Goal: Task Accomplishment & Management: Use online tool/utility

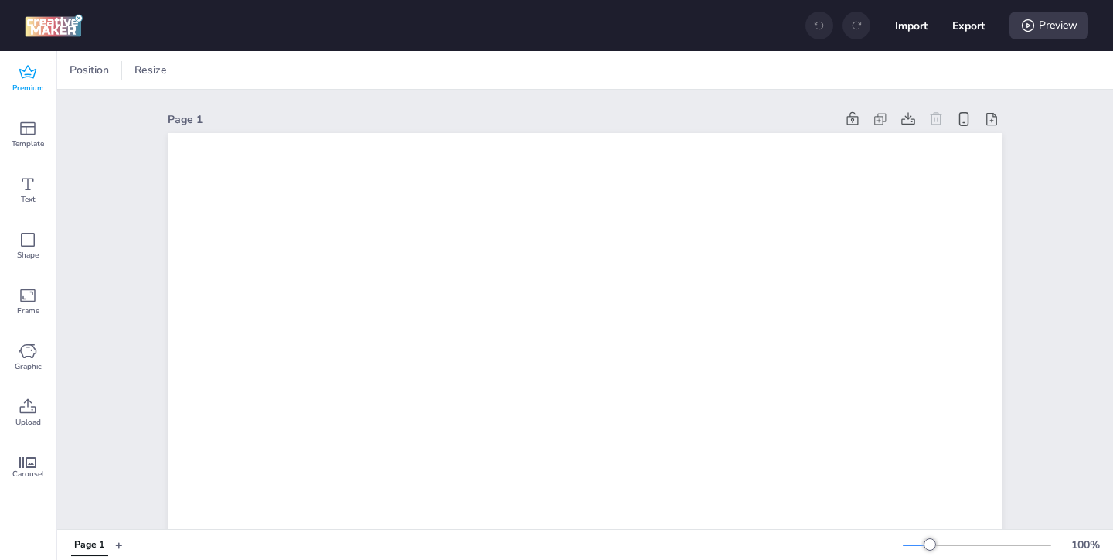
click at [31, 74] on icon at bounding box center [27, 71] width 17 height 13
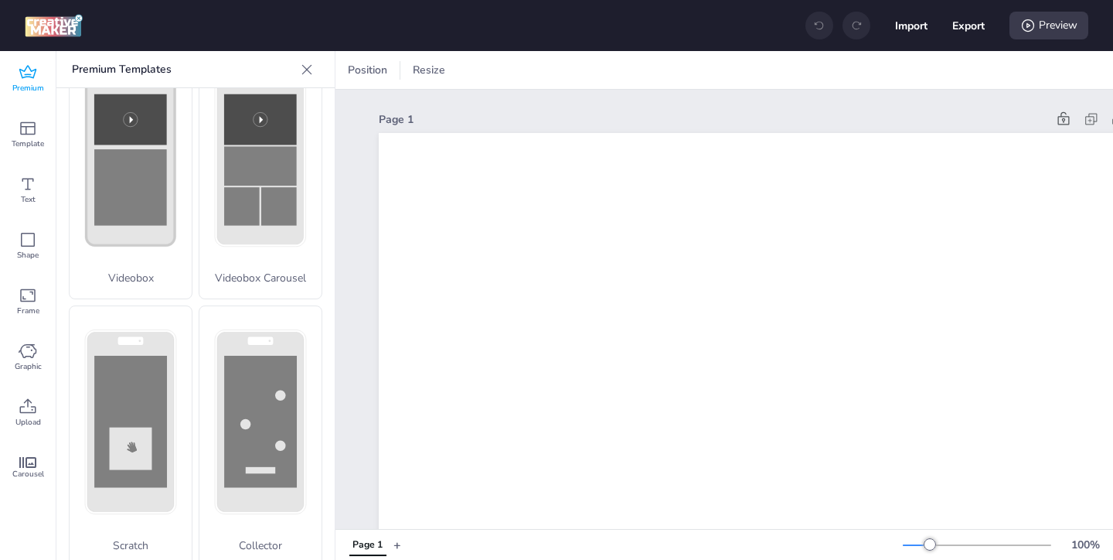
scroll to position [616, 0]
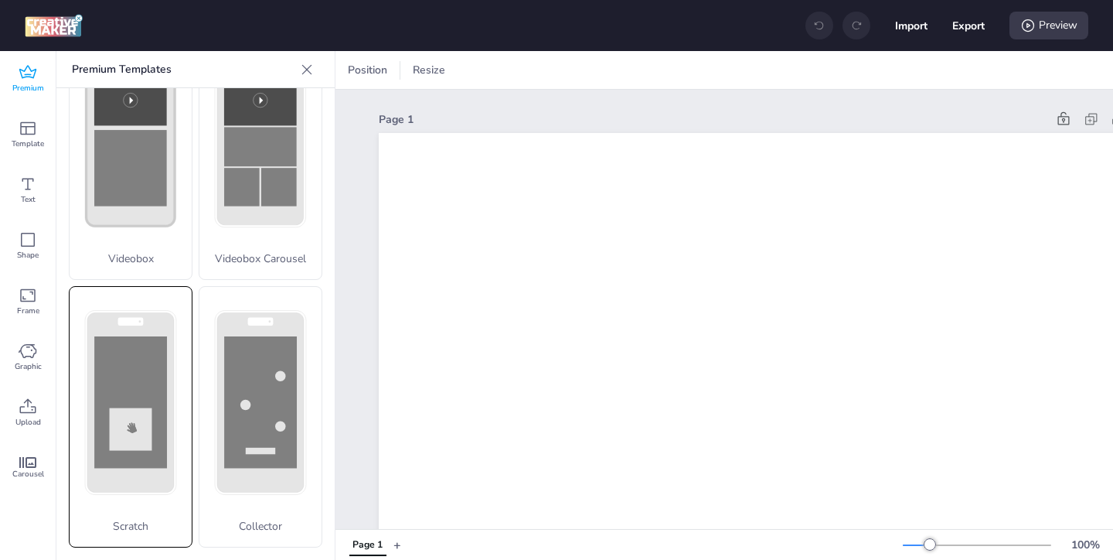
click at [141, 382] on rect at bounding box center [130, 401] width 73 height 131
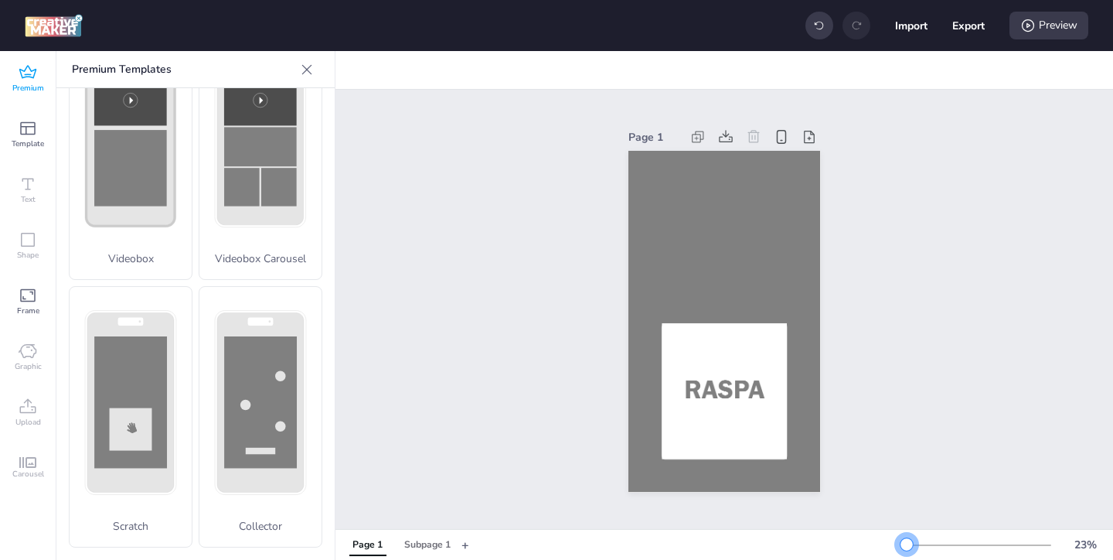
click at [908, 539] on div at bounding box center [907, 544] width 12 height 12
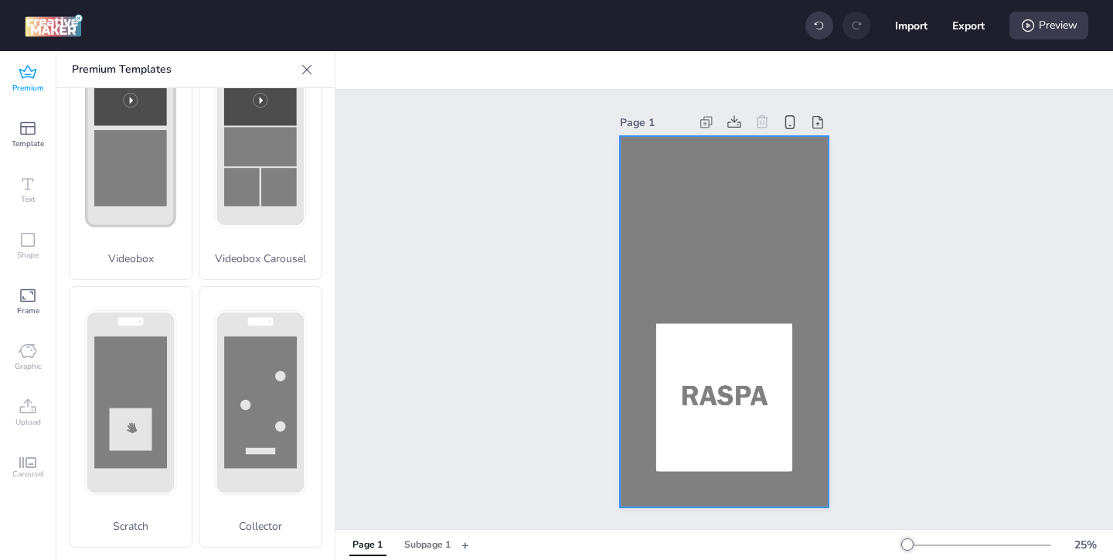
click at [659, 228] on div at bounding box center [724, 321] width 209 height 371
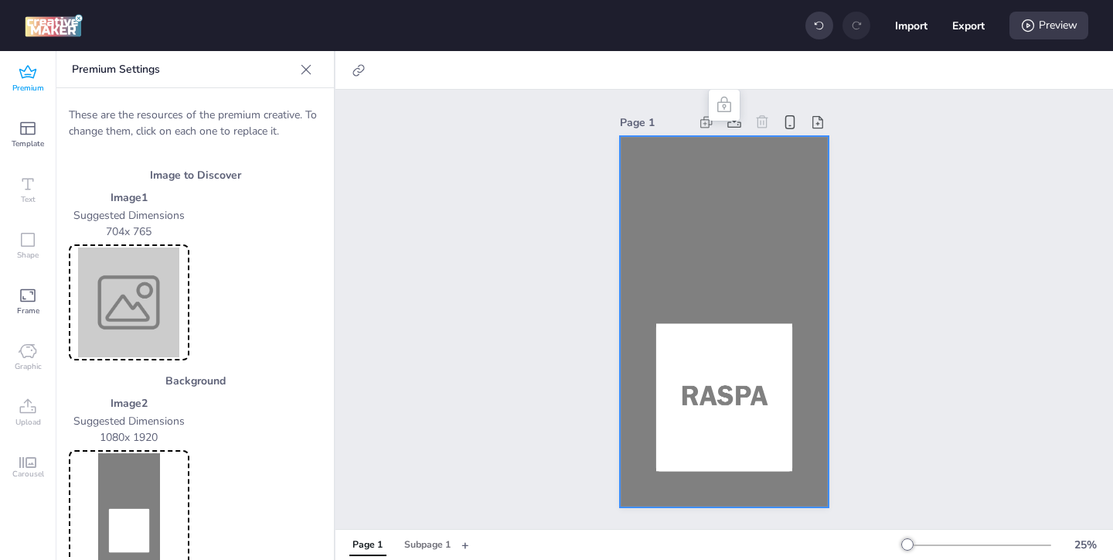
click at [130, 307] on img at bounding box center [129, 302] width 114 height 110
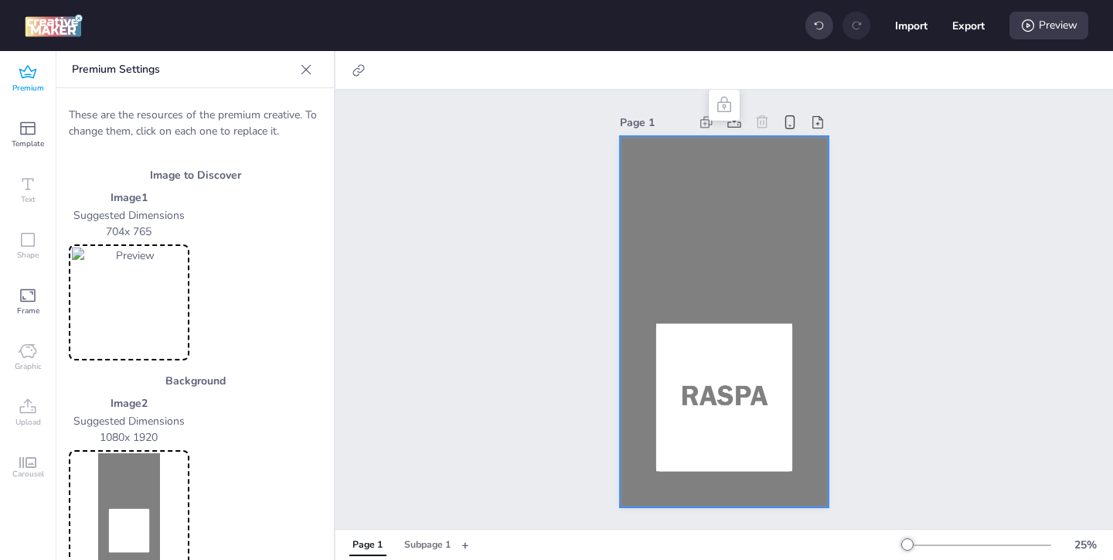
click at [132, 484] on img at bounding box center [129, 508] width 114 height 110
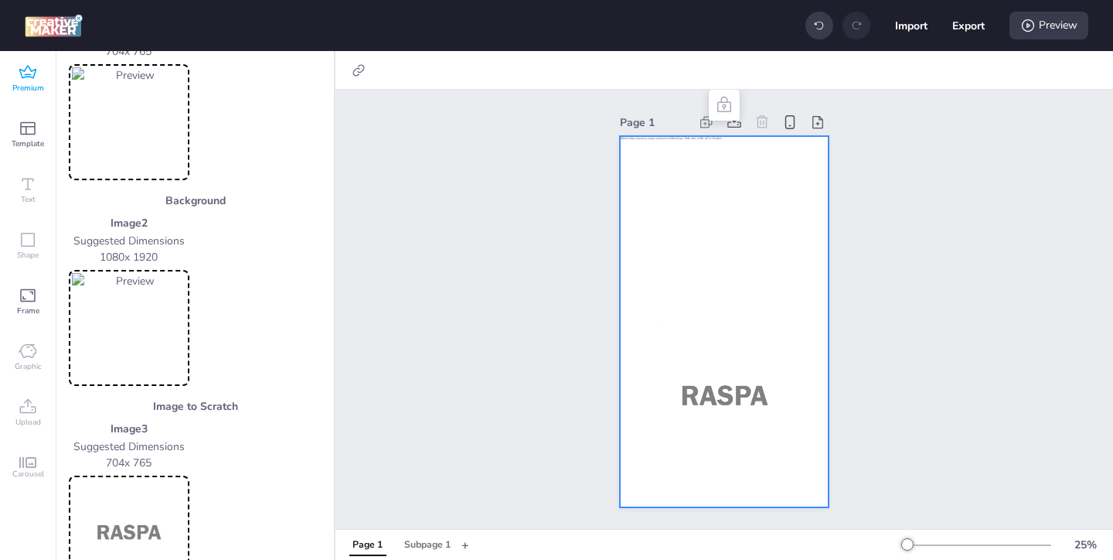
scroll to position [203, 0]
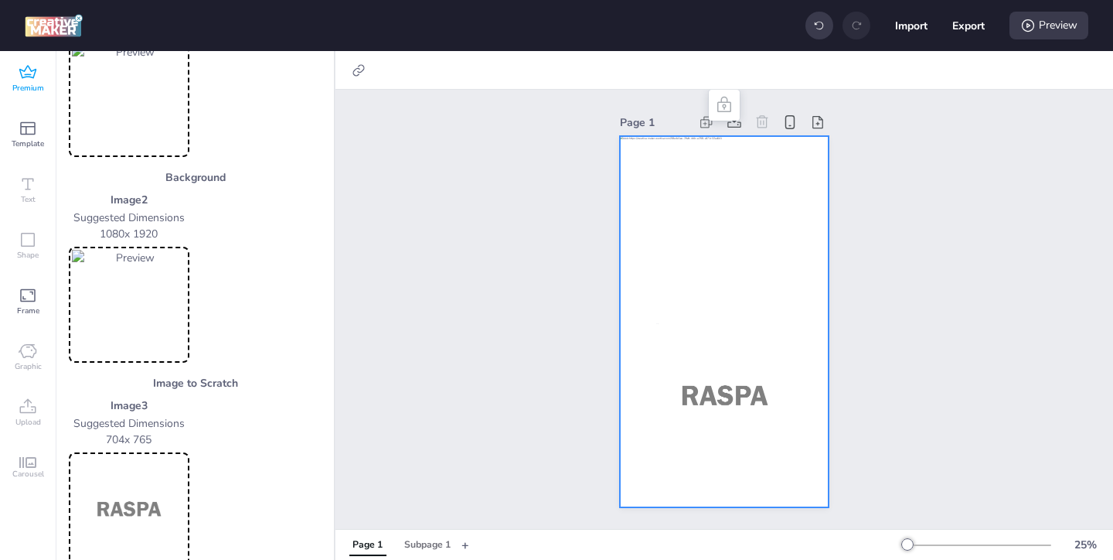
click at [160, 473] on img at bounding box center [129, 510] width 114 height 110
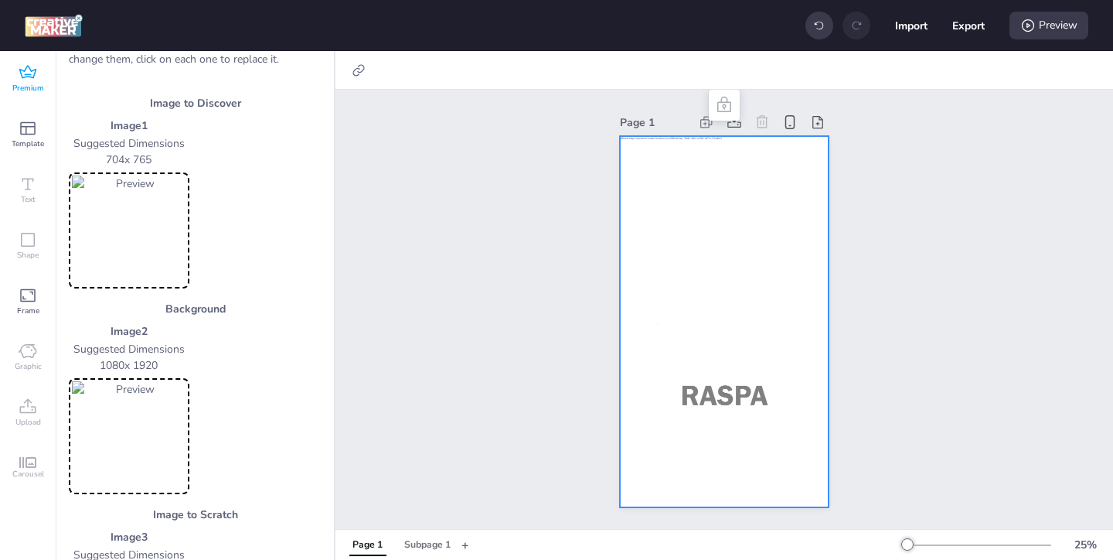
scroll to position [56, 0]
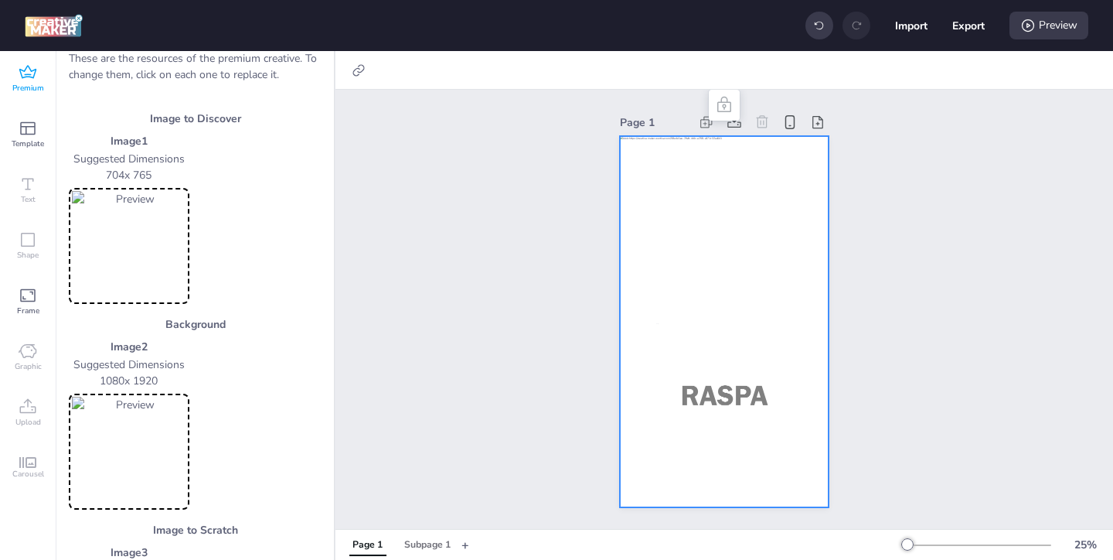
click at [128, 247] on img at bounding box center [129, 246] width 114 height 110
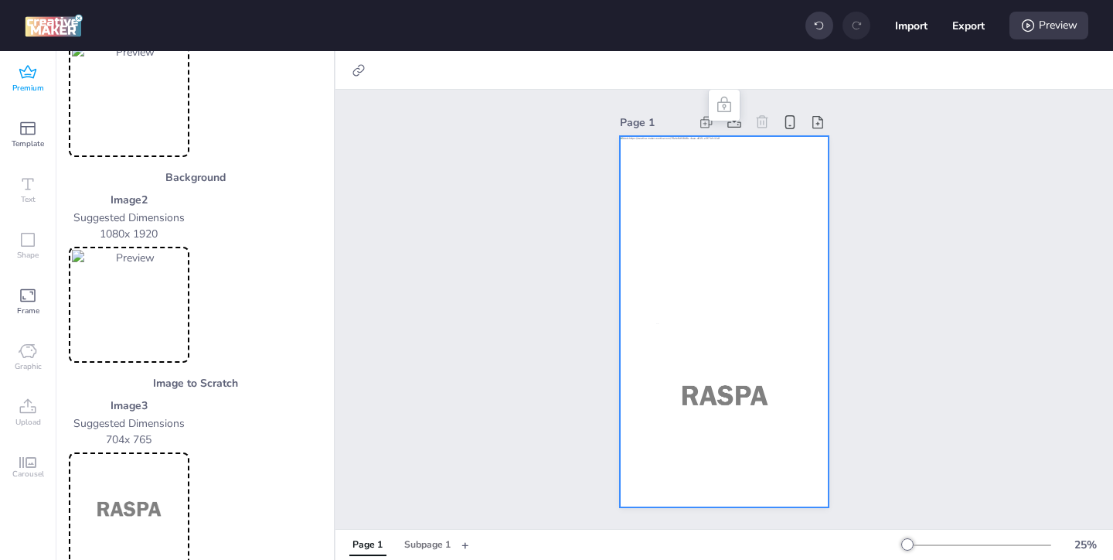
scroll to position [218, 0]
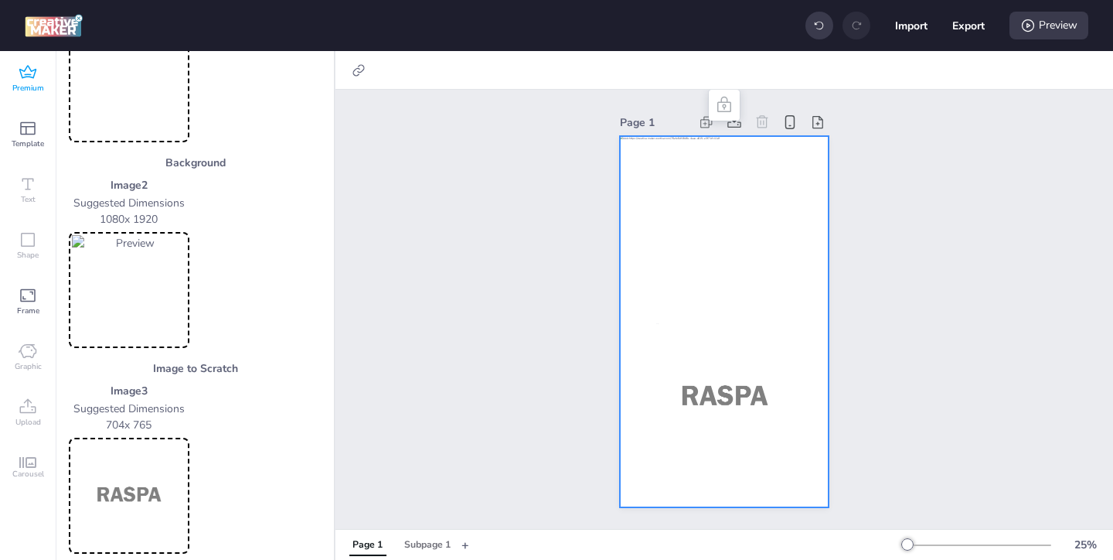
click at [139, 505] on img at bounding box center [129, 496] width 114 height 110
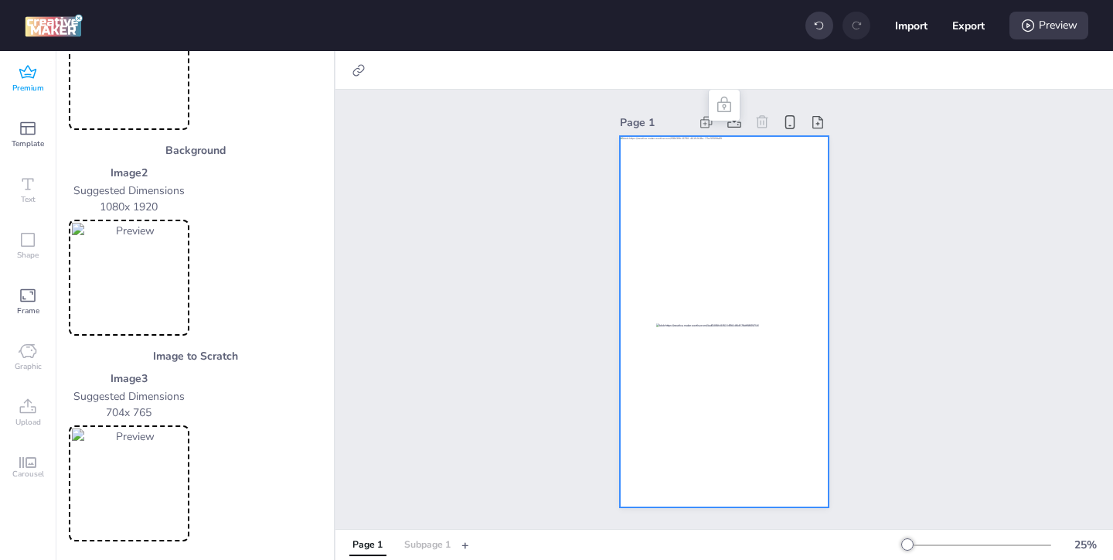
click at [438, 544] on div "Subpage 1" at bounding box center [427, 545] width 46 height 14
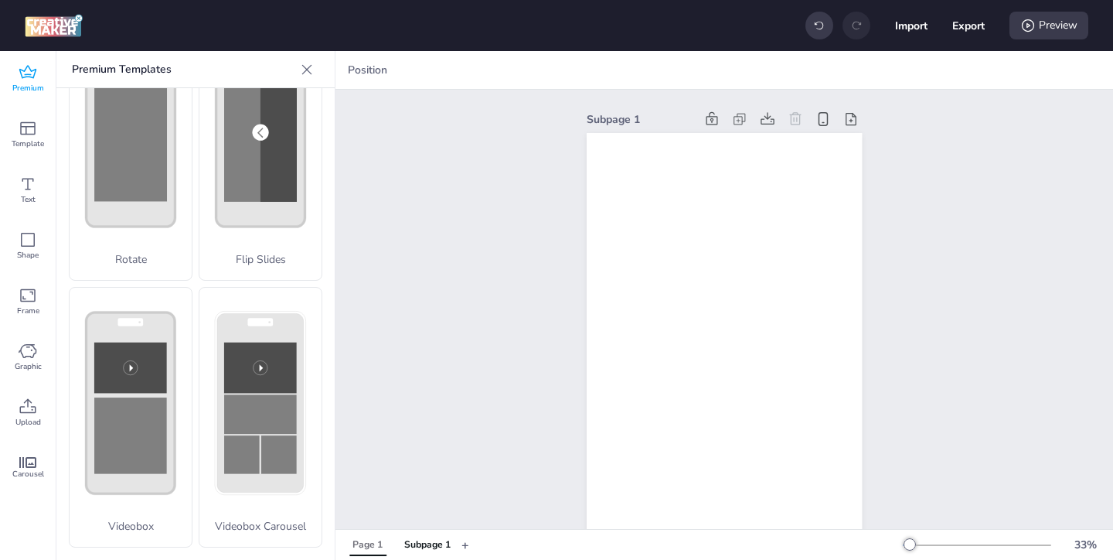
scroll to position [349, 0]
click at [33, 407] on icon at bounding box center [28, 406] width 19 height 19
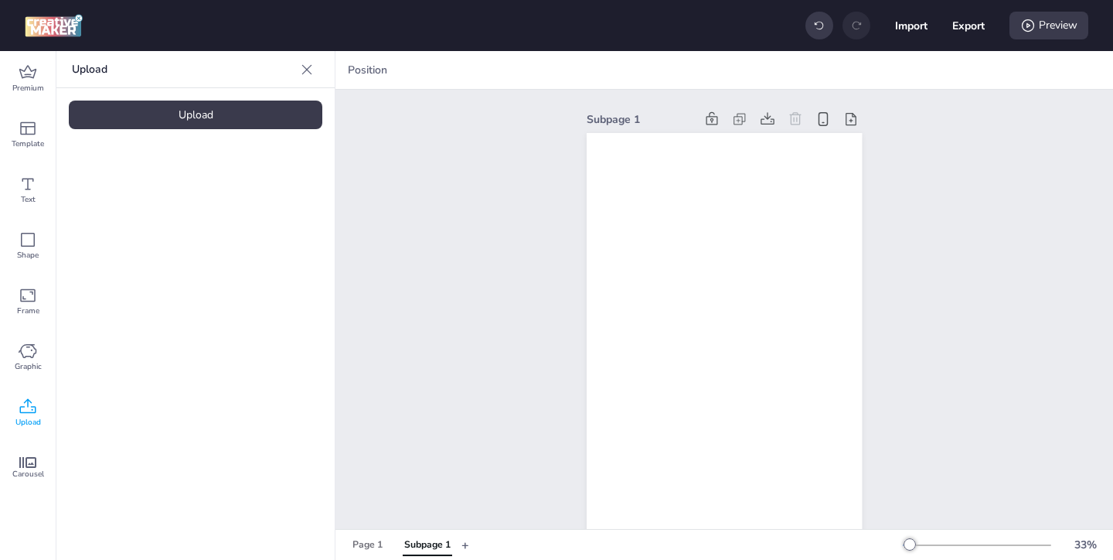
click at [194, 109] on div "Upload" at bounding box center [196, 115] width 254 height 29
click at [1053, 31] on div "Preview" at bounding box center [1049, 26] width 79 height 28
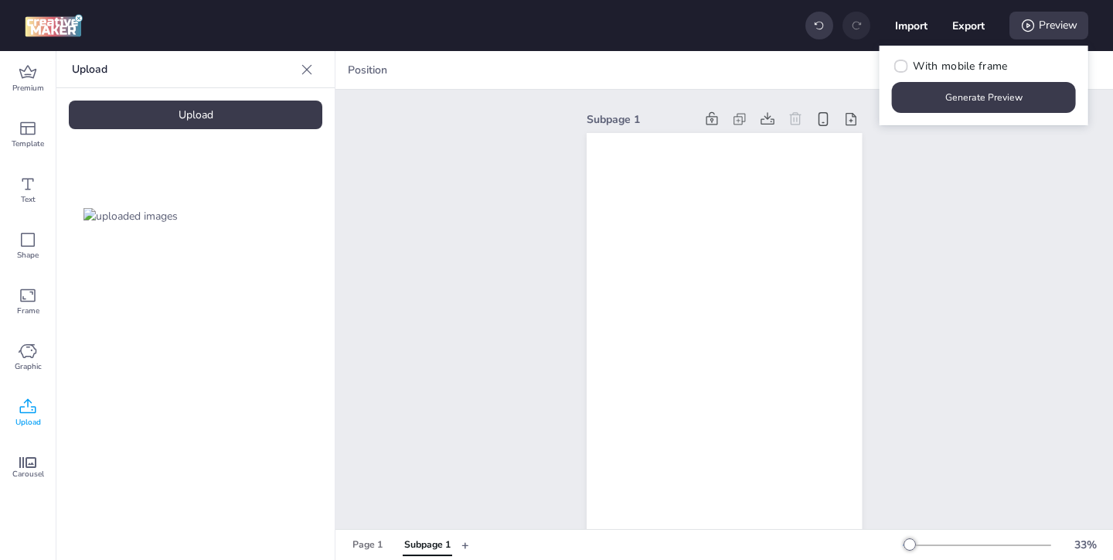
click at [158, 208] on img at bounding box center [130, 216] width 94 height 16
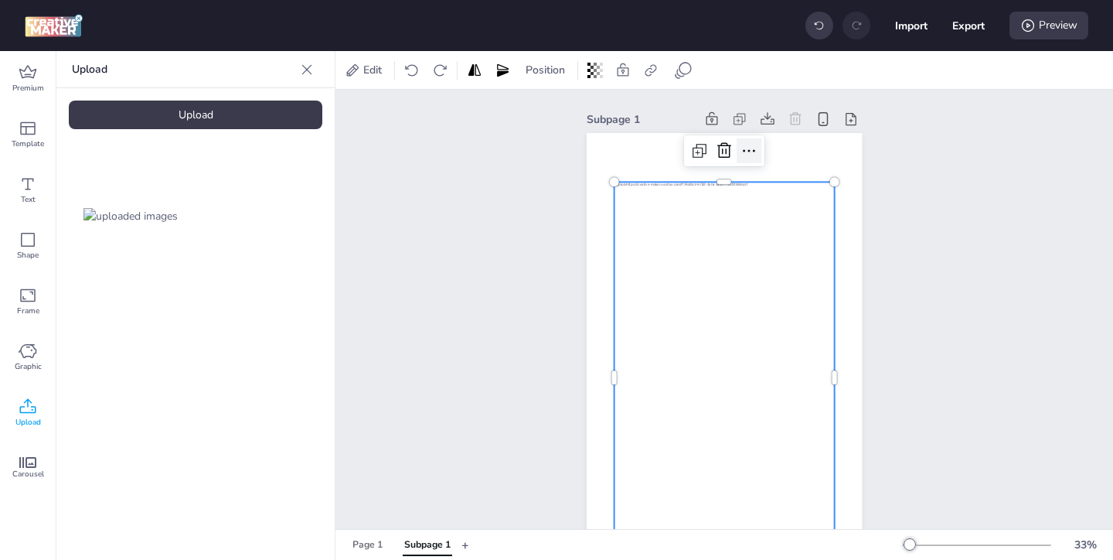
click at [747, 149] on icon at bounding box center [749, 150] width 19 height 19
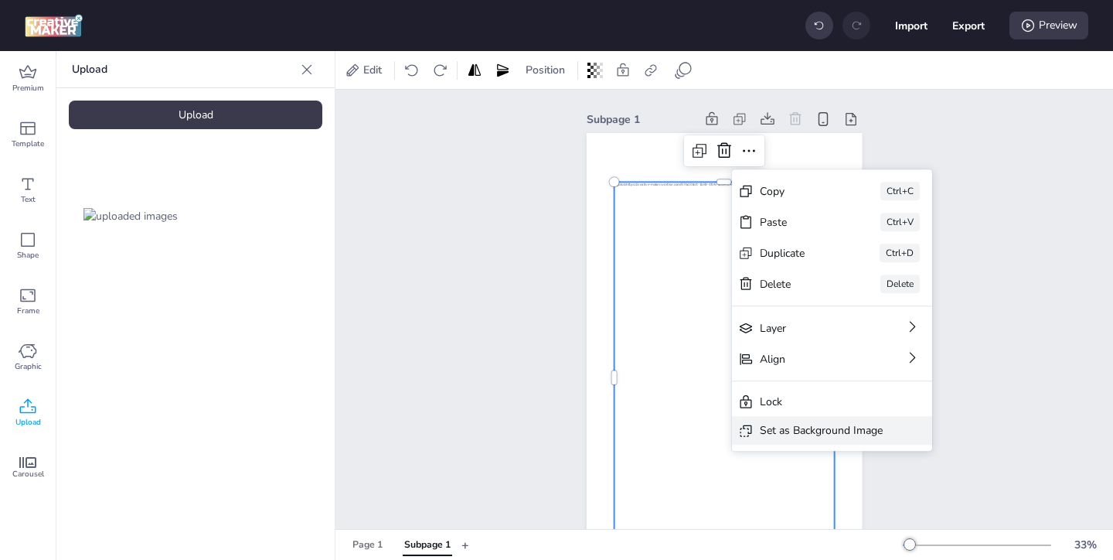
click at [804, 432] on div "Set as Background Image" at bounding box center [821, 430] width 123 height 16
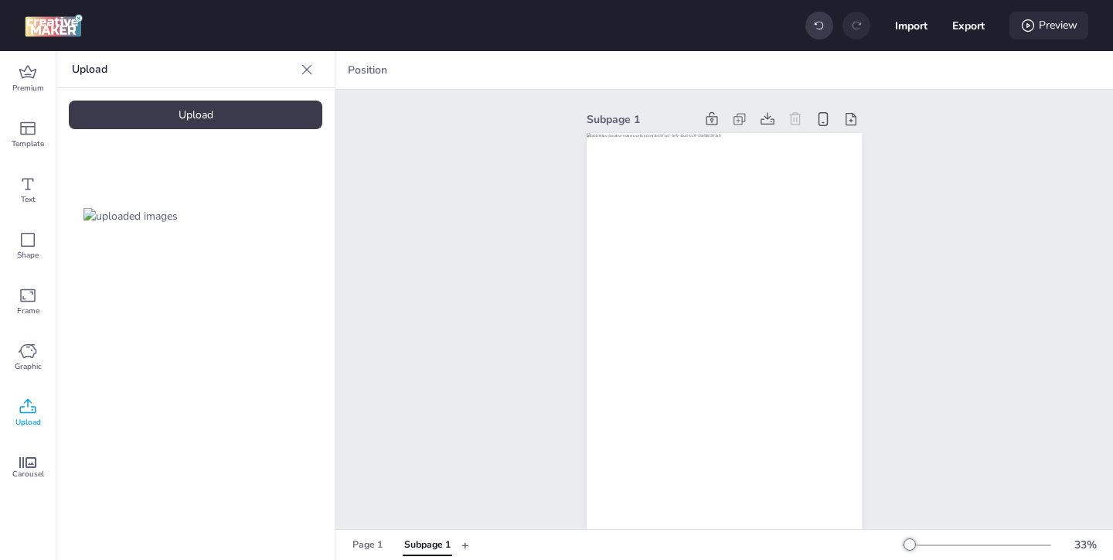
click at [1044, 23] on div "Preview" at bounding box center [1049, 26] width 79 height 28
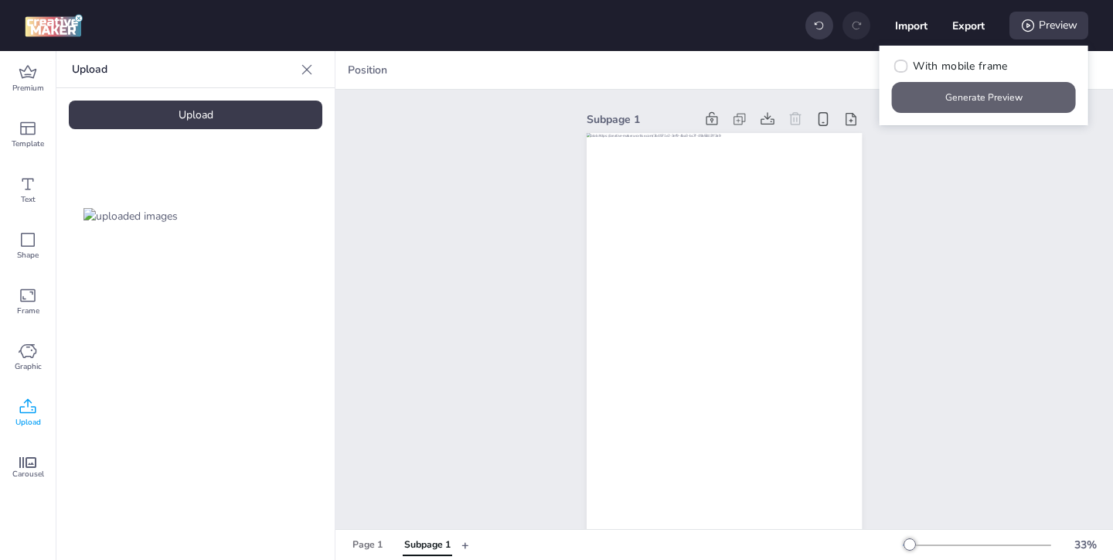
click at [977, 94] on button "Generate Preview" at bounding box center [984, 97] width 184 height 31
click at [372, 548] on div "Page 1" at bounding box center [368, 545] width 30 height 14
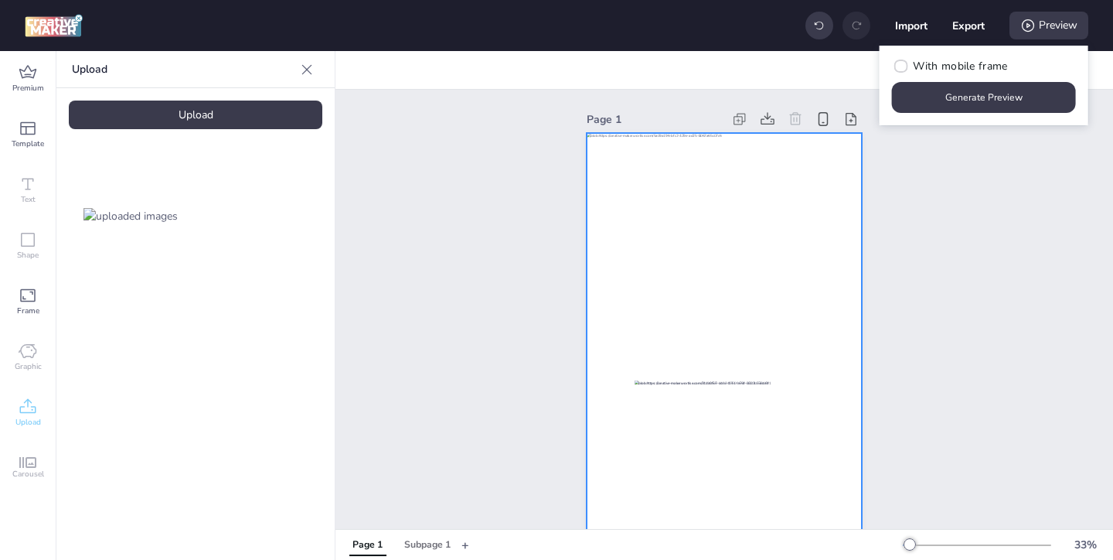
click at [680, 215] on div at bounding box center [724, 378] width 275 height 490
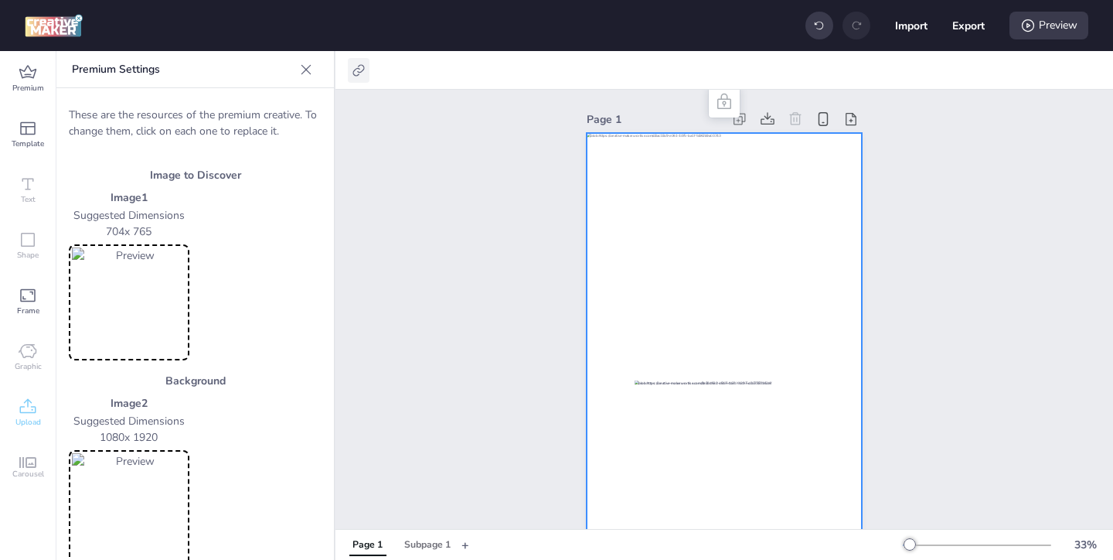
click at [358, 72] on icon at bounding box center [358, 70] width 15 height 15
click at [301, 107] on span "Activate hyperlink" at bounding box center [259, 109] width 86 height 16
click at [206, 111] on input "Activate hyperlink" at bounding box center [201, 116] width 10 height 10
checkbox input "true"
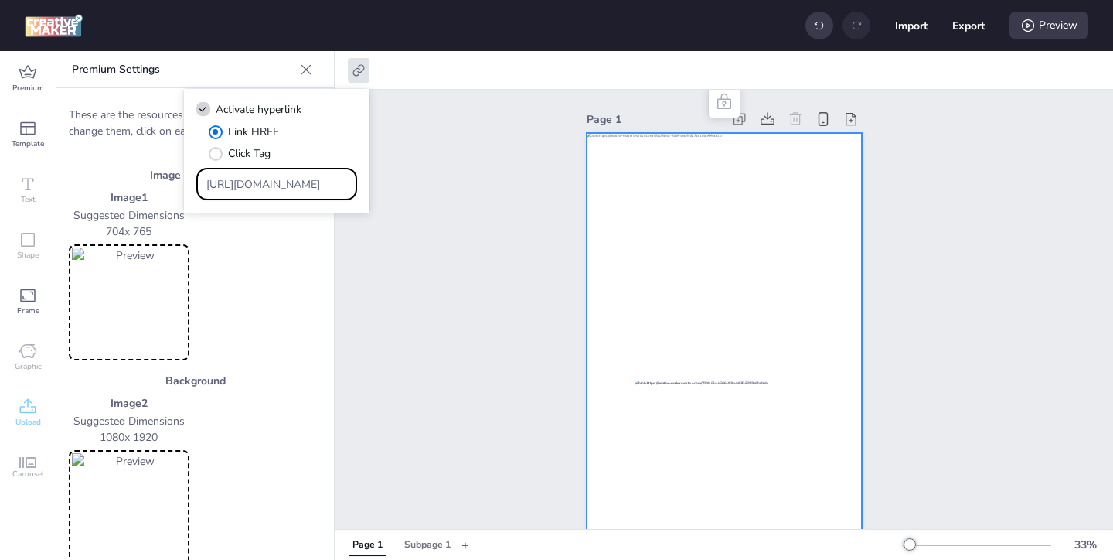
drag, startPoint x: 312, startPoint y: 184, endPoint x: 270, endPoint y: 158, distance: 48.9
click at [270, 158] on div "Link HREF Click Tag [URL][DOMAIN_NAME]" at bounding box center [276, 162] width 161 height 77
paste input "[URL][DOMAIN_NAME]"
type input "[URL][DOMAIN_NAME]"
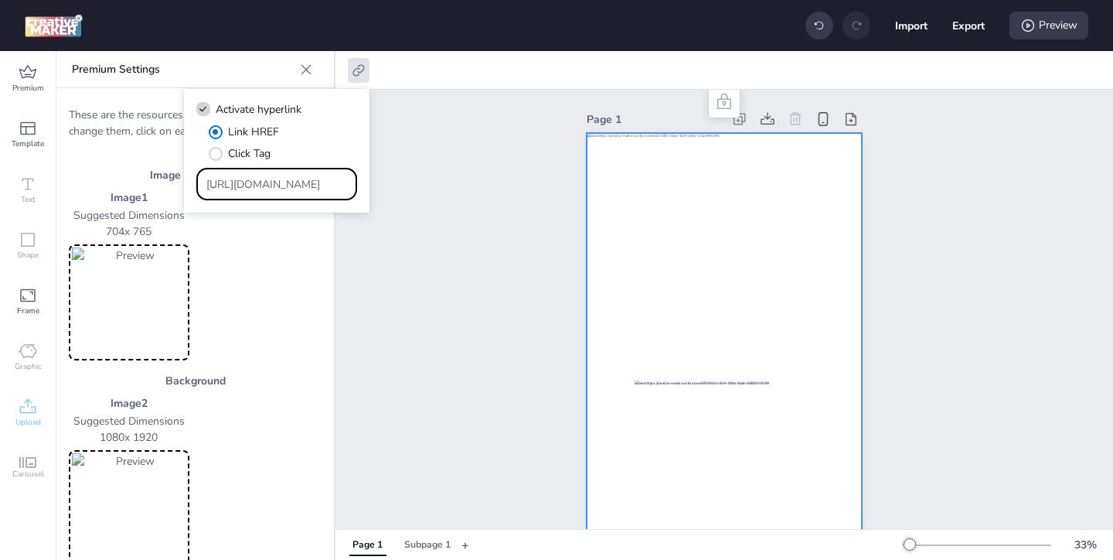
click at [485, 236] on div "Page 1" at bounding box center [725, 366] width 778 height 552
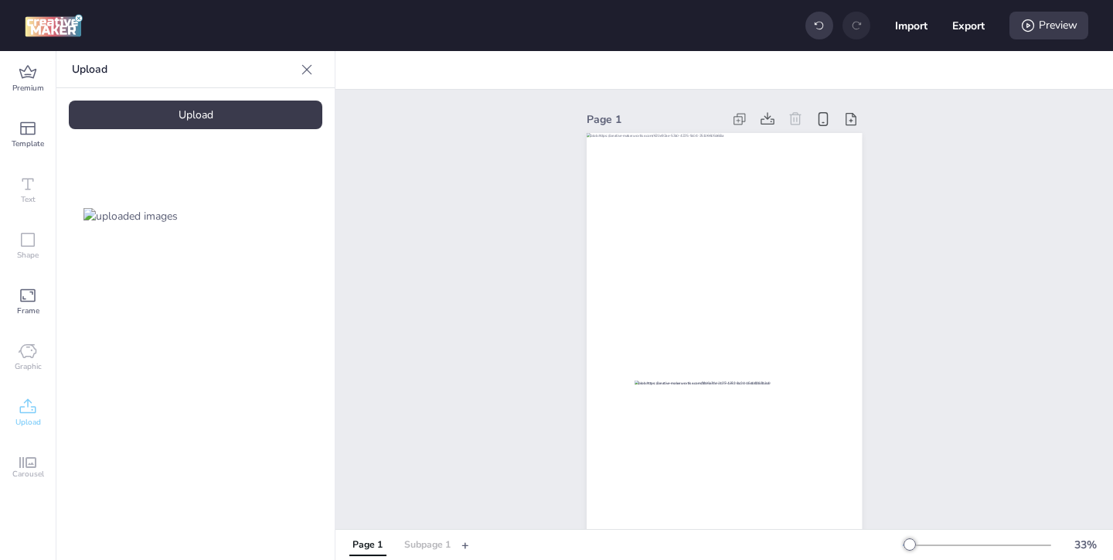
click at [414, 544] on div "Subpage 1" at bounding box center [427, 545] width 46 height 14
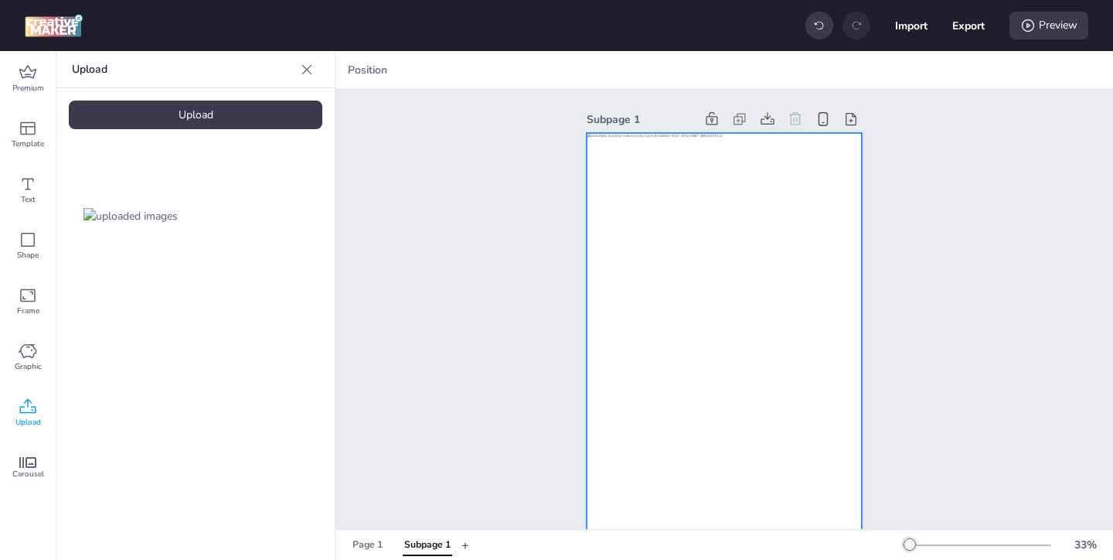
click at [595, 246] on div at bounding box center [724, 378] width 275 height 490
click at [685, 76] on icon at bounding box center [681, 70] width 15 height 15
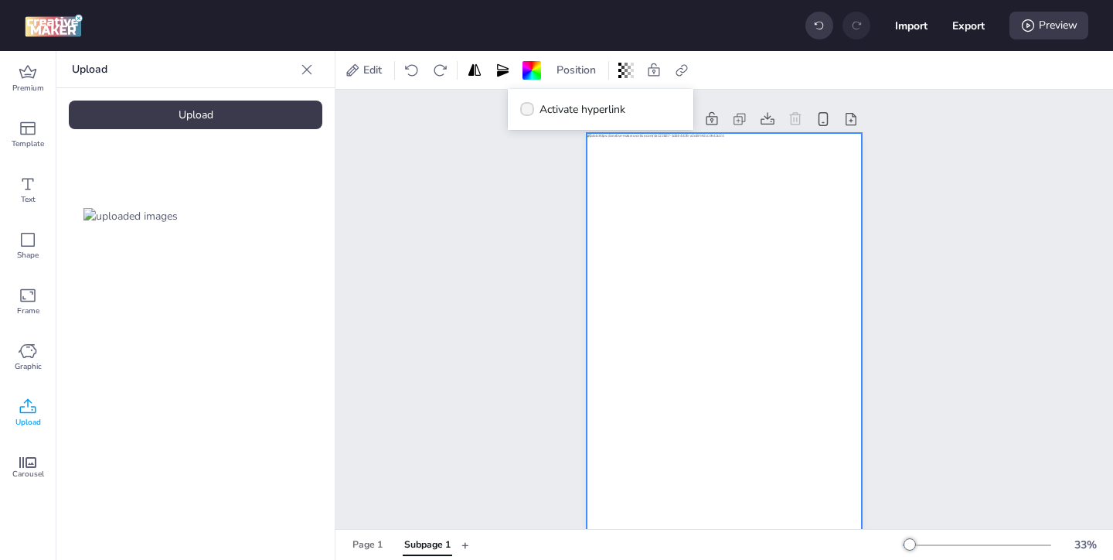
click at [560, 112] on span "Activate hyperlink" at bounding box center [583, 109] width 86 height 16
click at [530, 112] on input "Activate hyperlink" at bounding box center [525, 116] width 10 height 10
checkbox input "true"
drag, startPoint x: 634, startPoint y: 185, endPoint x: 584, endPoint y: 150, distance: 60.5
click at [592, 158] on div "Link HREF Click Tag [URL][DOMAIN_NAME]" at bounding box center [600, 162] width 161 height 77
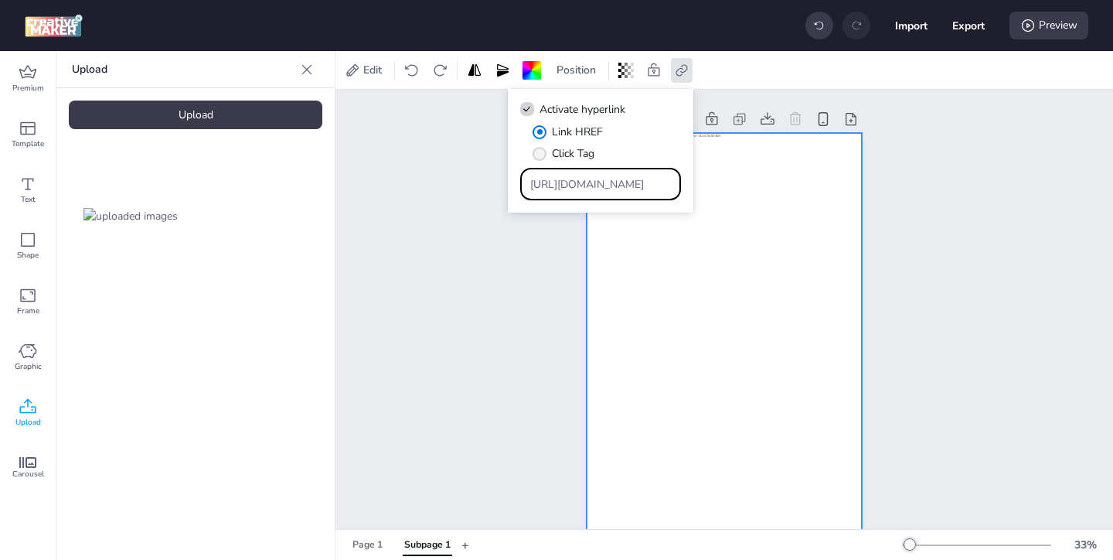
paste input "[DOMAIN_NAME][URL]"
type input "[URL][DOMAIN_NAME]"
click at [551, 231] on div "Subpage 1" at bounding box center [725, 366] width 362 height 552
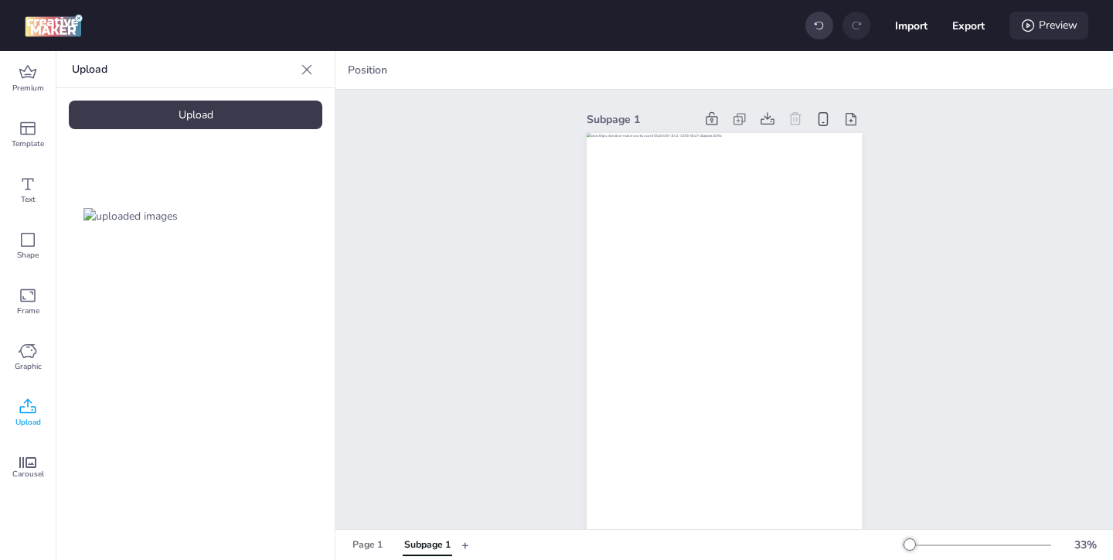
click at [1031, 33] on div "Preview" at bounding box center [1049, 26] width 79 height 28
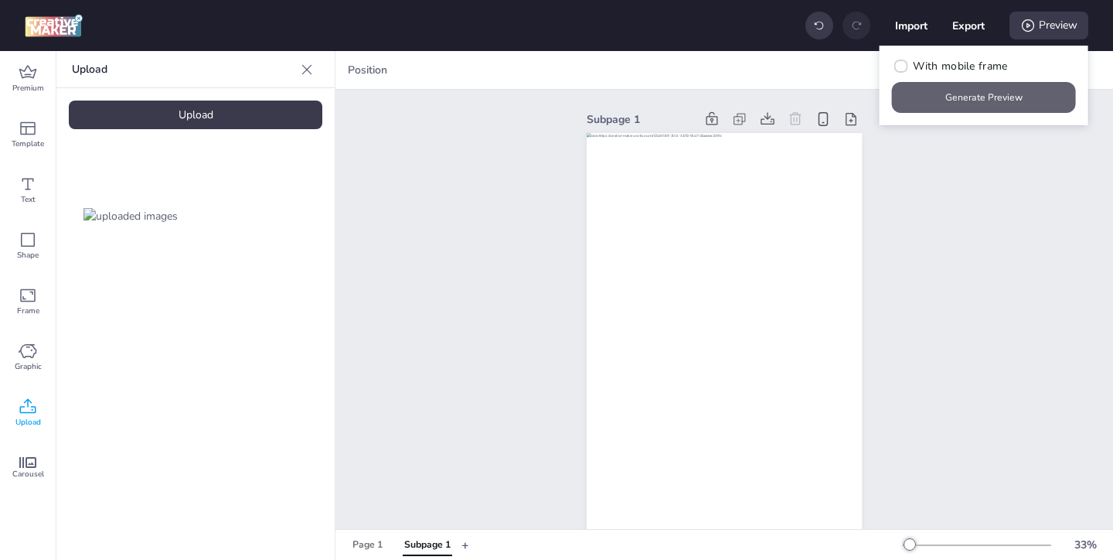
click at [989, 97] on button "Generate Preview" at bounding box center [984, 97] width 184 height 31
click at [901, 154] on div "Subpage 1" at bounding box center [725, 366] width 362 height 552
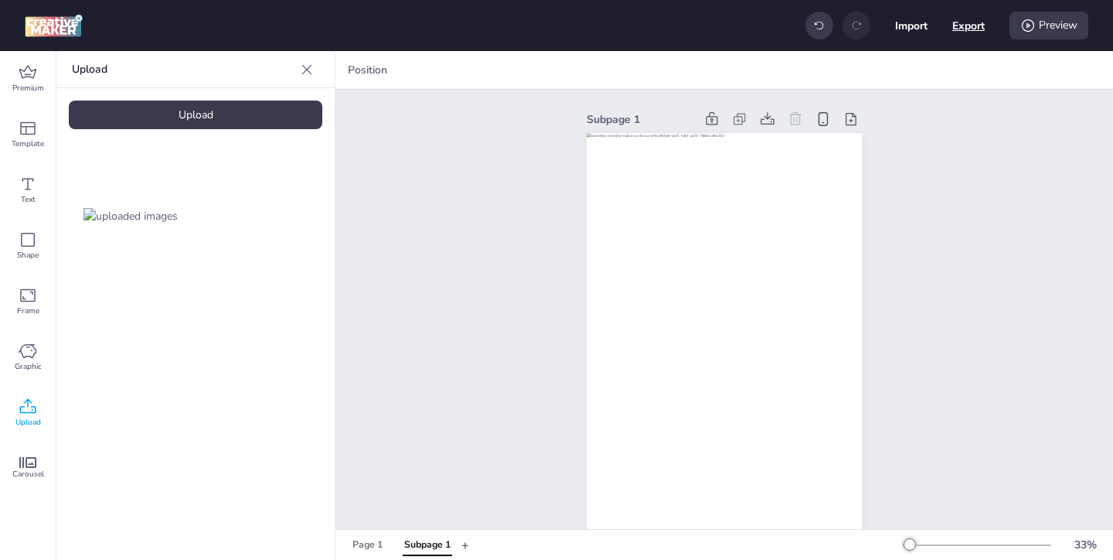
click at [963, 23] on button "Export" at bounding box center [968, 25] width 32 height 32
select select "html"
select select "all"
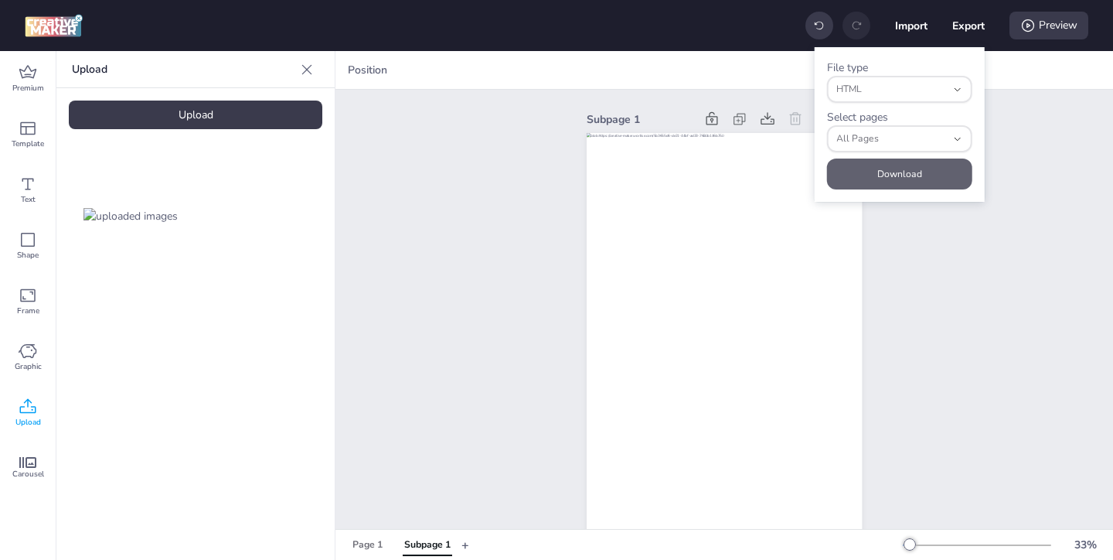
click at [922, 171] on button "Download" at bounding box center [899, 173] width 145 height 31
click at [979, 258] on div "Subpage 1" at bounding box center [725, 366] width 778 height 552
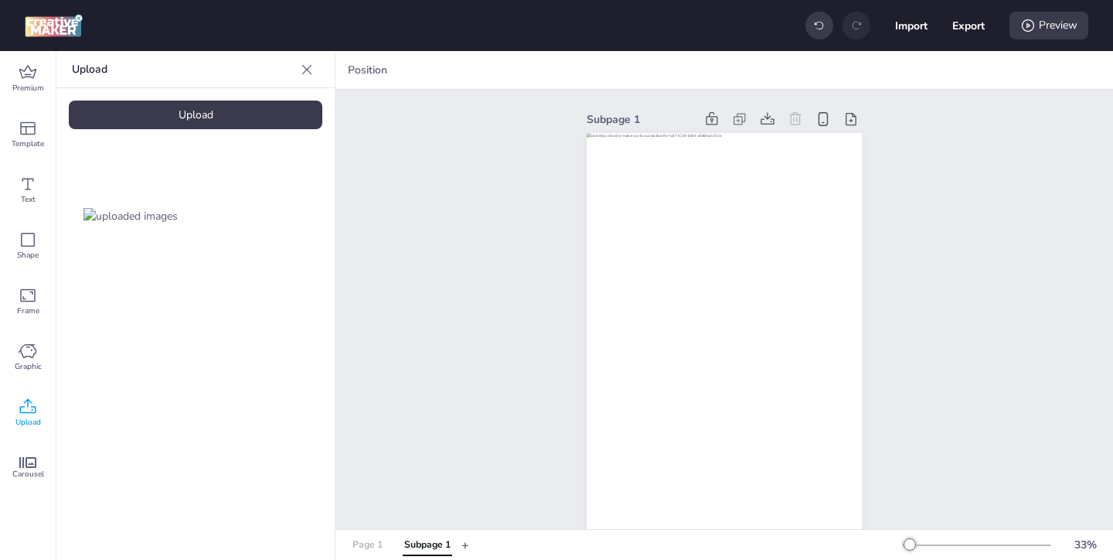
click at [376, 549] on div "Page 1" at bounding box center [368, 545] width 30 height 14
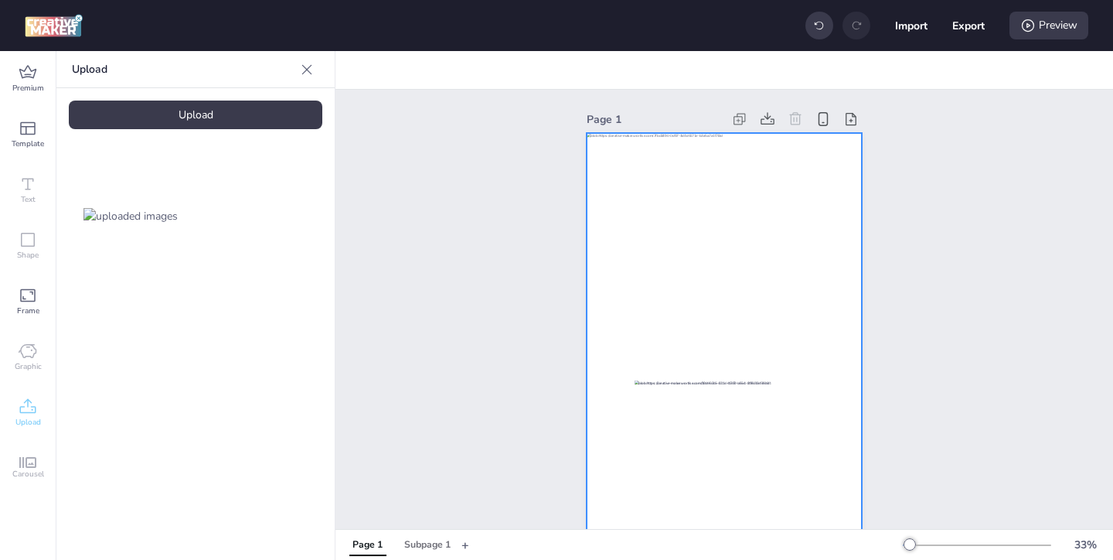
click at [653, 267] on div at bounding box center [724, 378] width 275 height 490
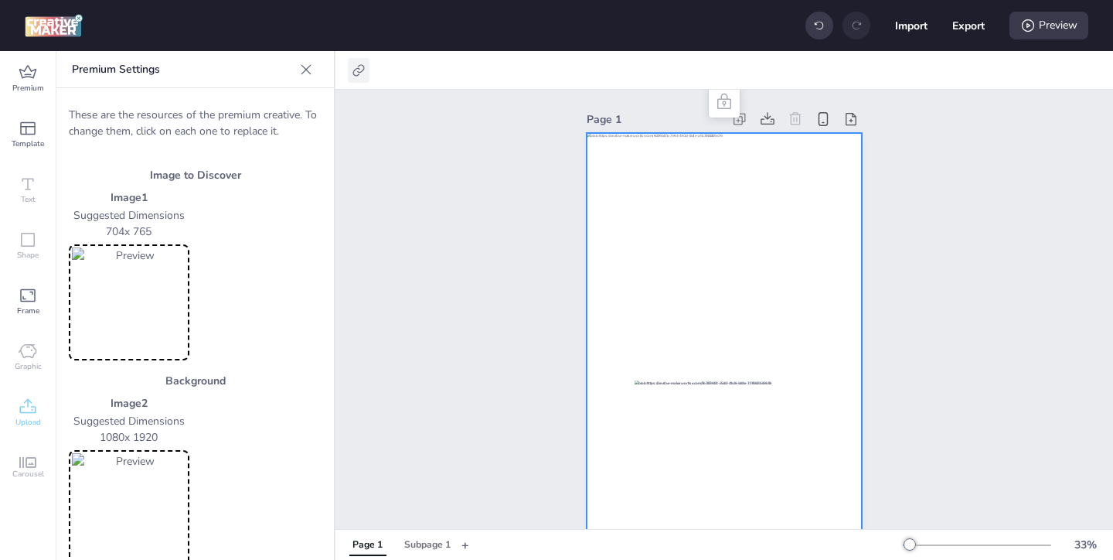
click at [361, 71] on icon at bounding box center [359, 70] width 12 height 12
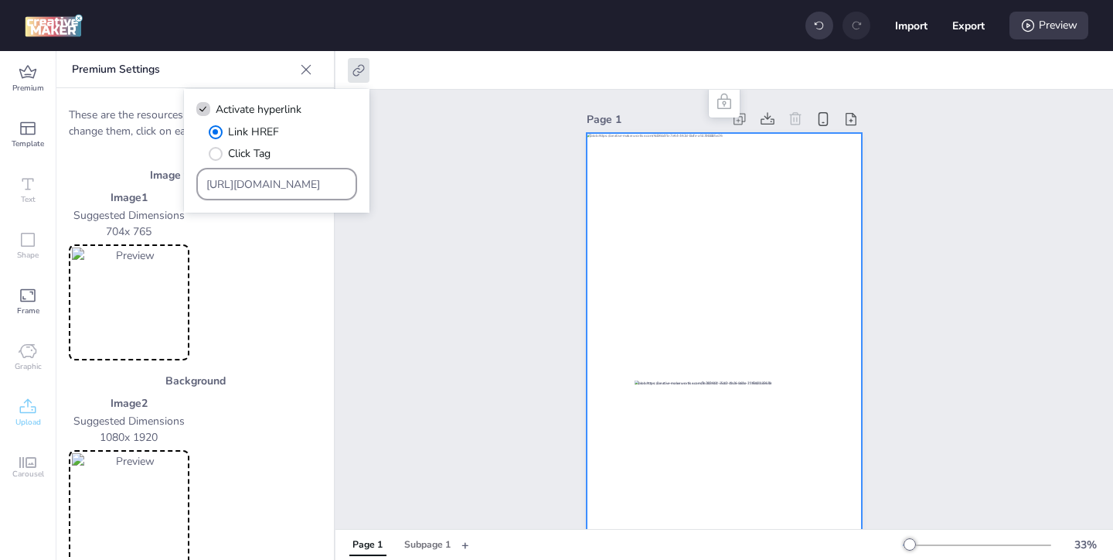
click at [348, 184] on div "[URL][DOMAIN_NAME]" at bounding box center [276, 184] width 161 height 32
drag, startPoint x: 346, startPoint y: 185, endPoint x: 297, endPoint y: 158, distance: 56.0
click at [297, 158] on div "Link HREF Click Tag https://www.papajohns.com.co/?utm_id=1a940&utm_source=apex-…" at bounding box center [276, 162] width 161 height 77
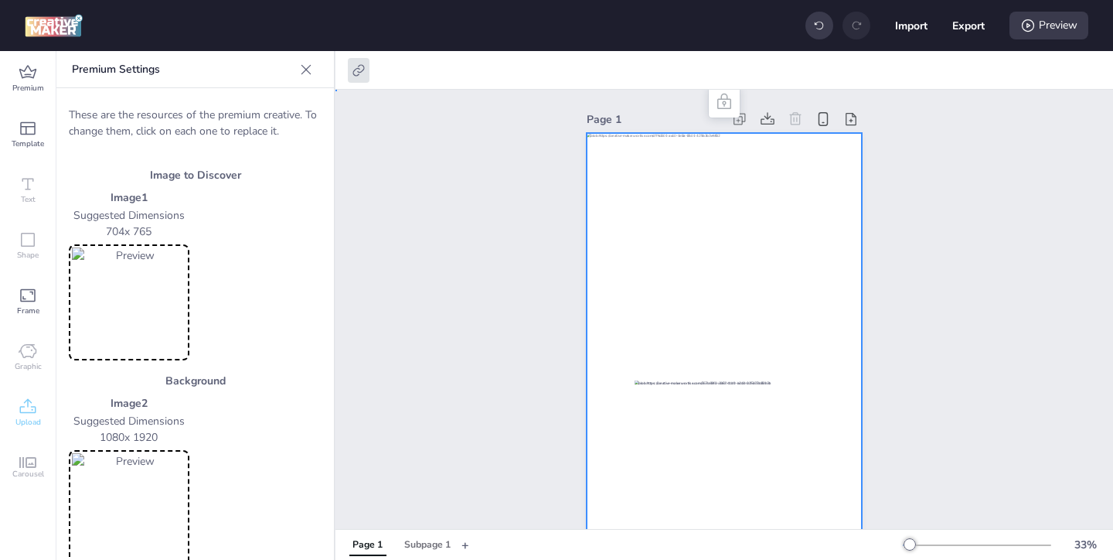
click at [469, 272] on div "Page 1" at bounding box center [725, 366] width 778 height 552
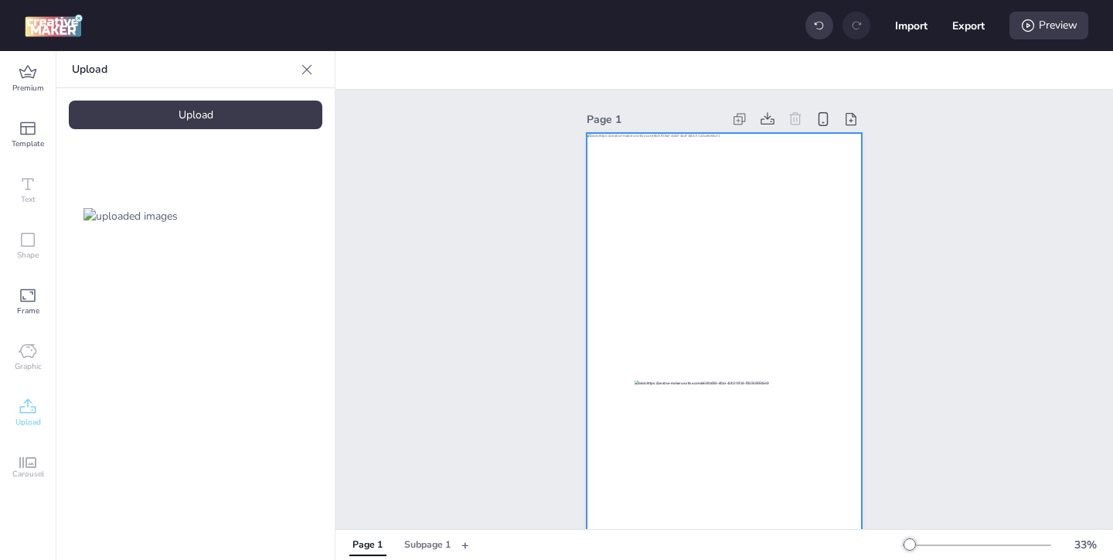
click at [605, 354] on div at bounding box center [724, 378] width 275 height 490
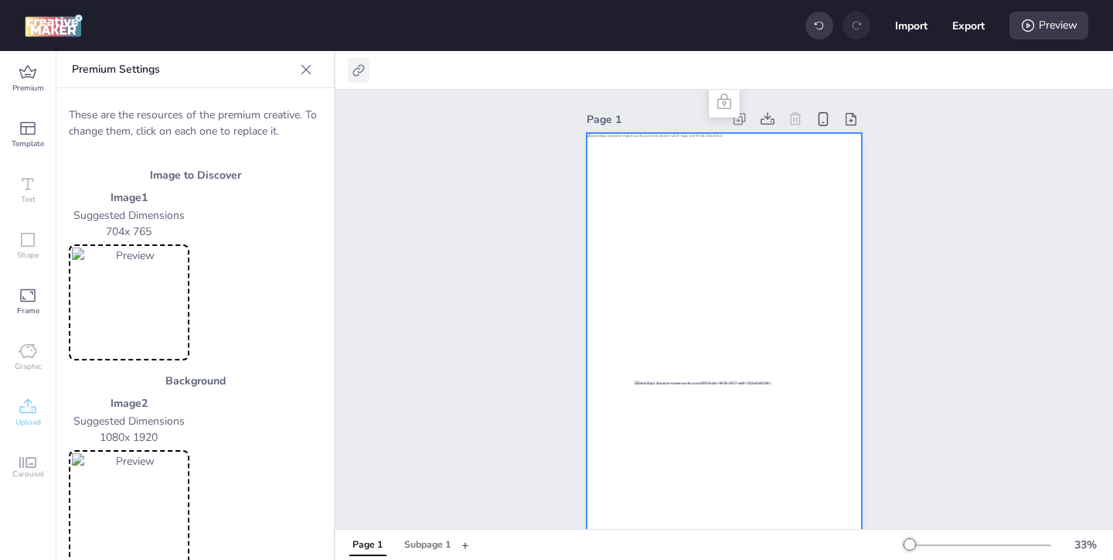
click at [363, 73] on icon at bounding box center [358, 70] width 15 height 15
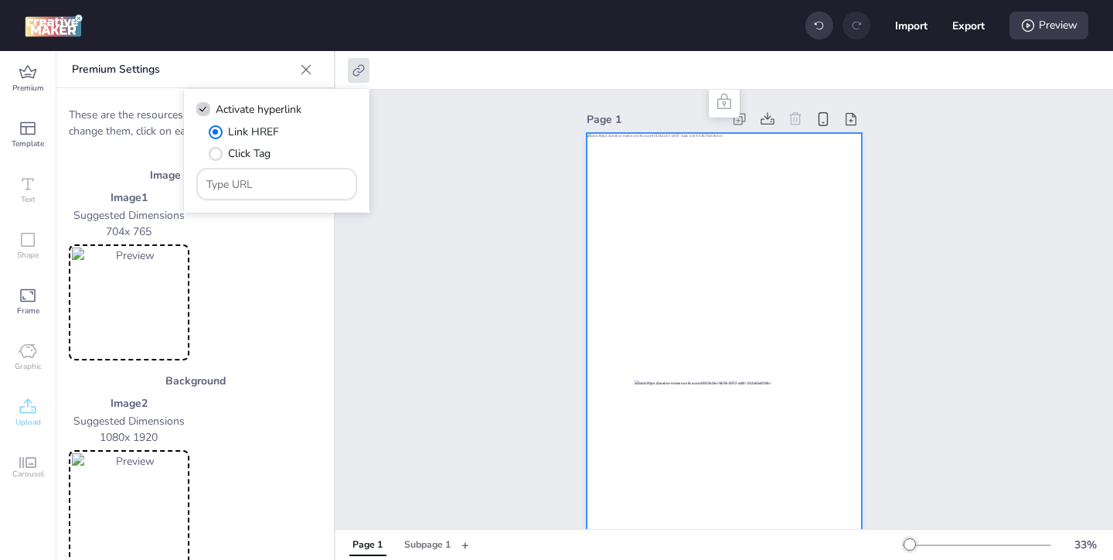
click at [452, 171] on div "Page 1" at bounding box center [725, 366] width 778 height 552
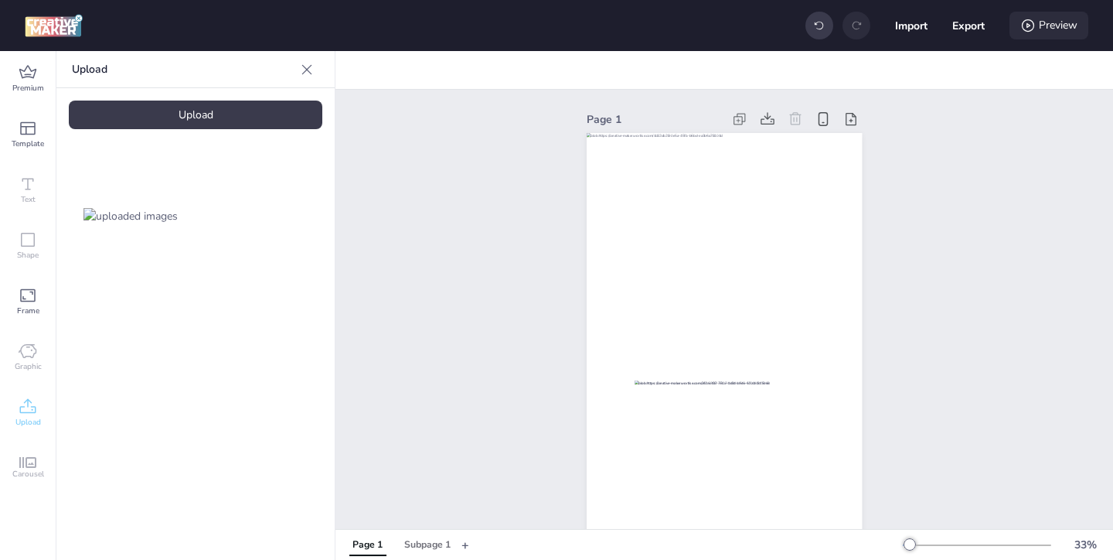
click at [1027, 22] on icon at bounding box center [1028, 25] width 15 height 15
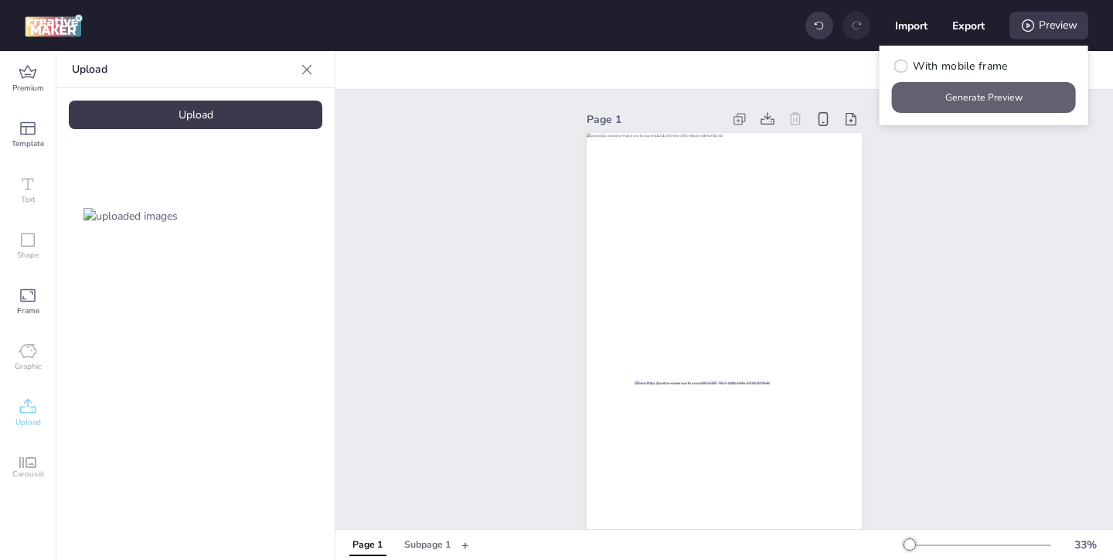
click at [983, 99] on button "Generate Preview" at bounding box center [984, 97] width 184 height 31
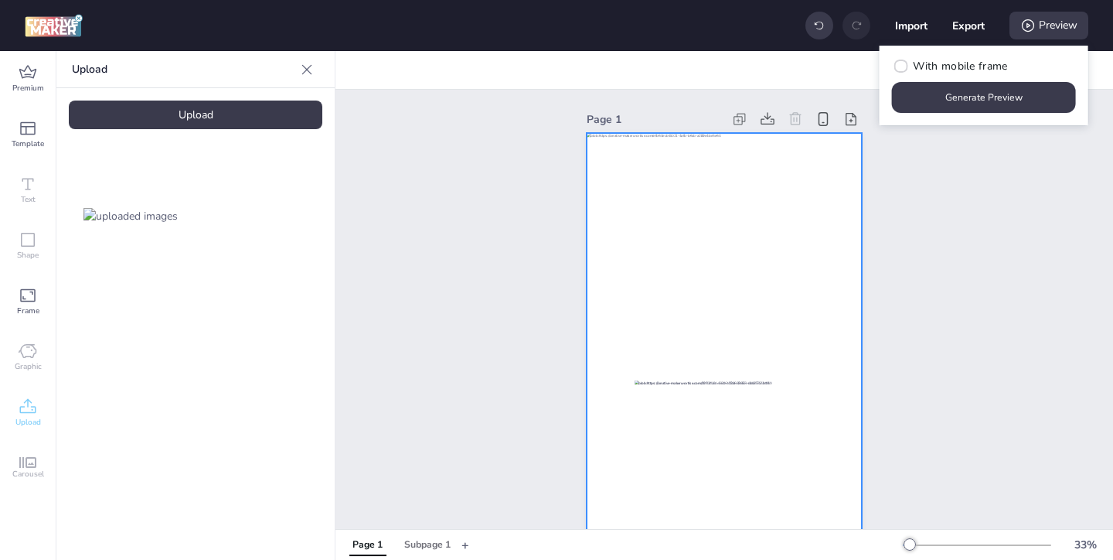
click at [681, 216] on div at bounding box center [724, 378] width 275 height 490
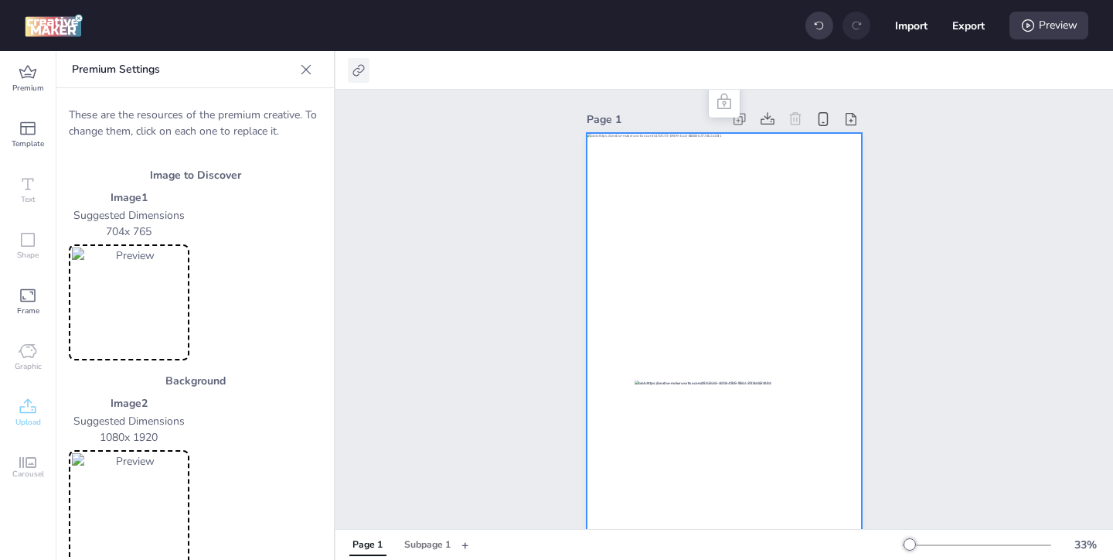
click at [358, 70] on icon at bounding box center [358, 70] width 15 height 15
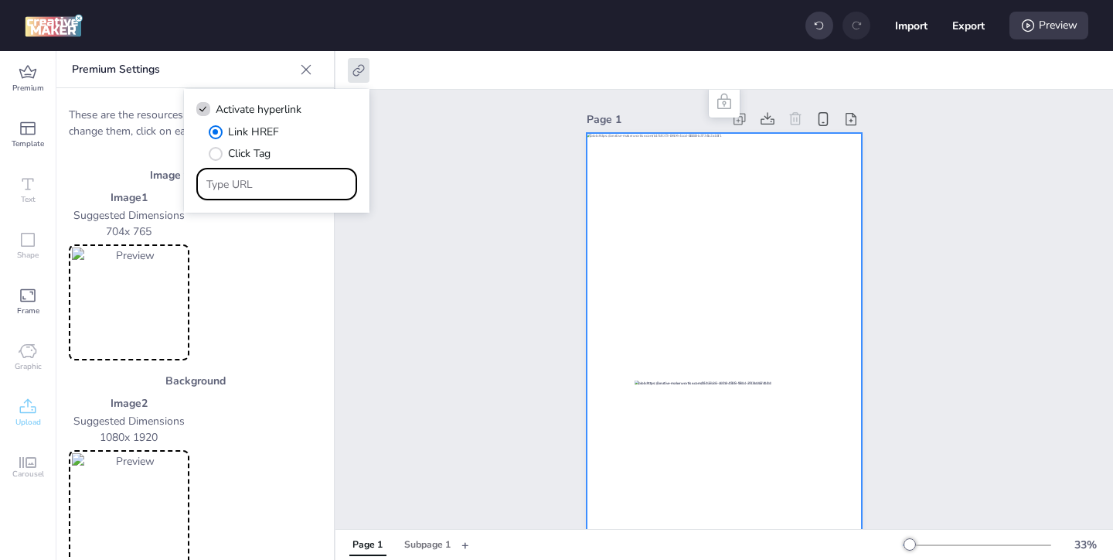
click at [328, 176] on input "Type URL" at bounding box center [276, 184] width 141 height 16
paste input "[URL][DOMAIN_NAME]"
type input "[URL][DOMAIN_NAME]"
click at [447, 325] on div "Page 1" at bounding box center [725, 366] width 778 height 552
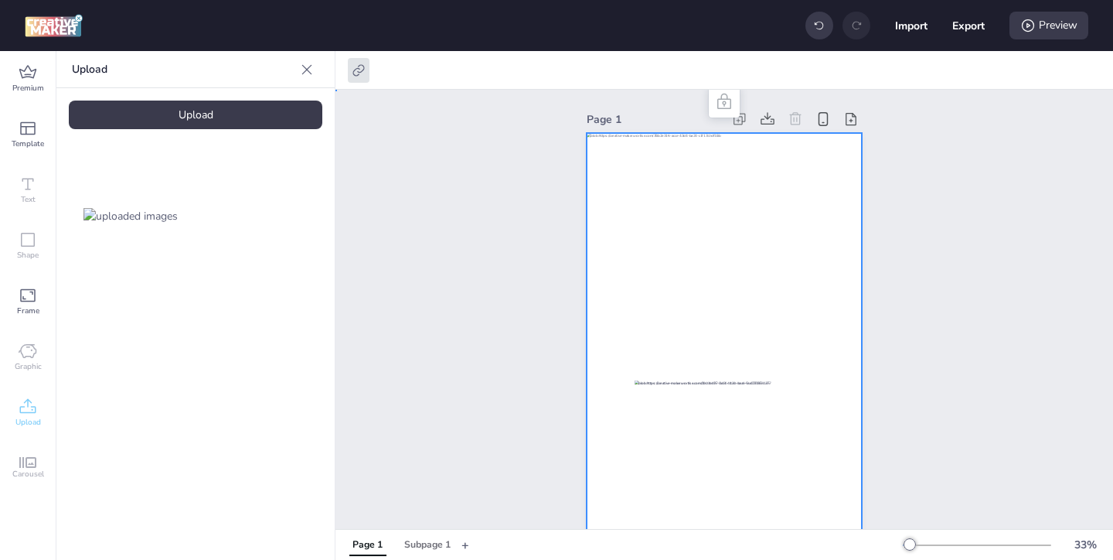
click at [761, 203] on div at bounding box center [724, 378] width 275 height 490
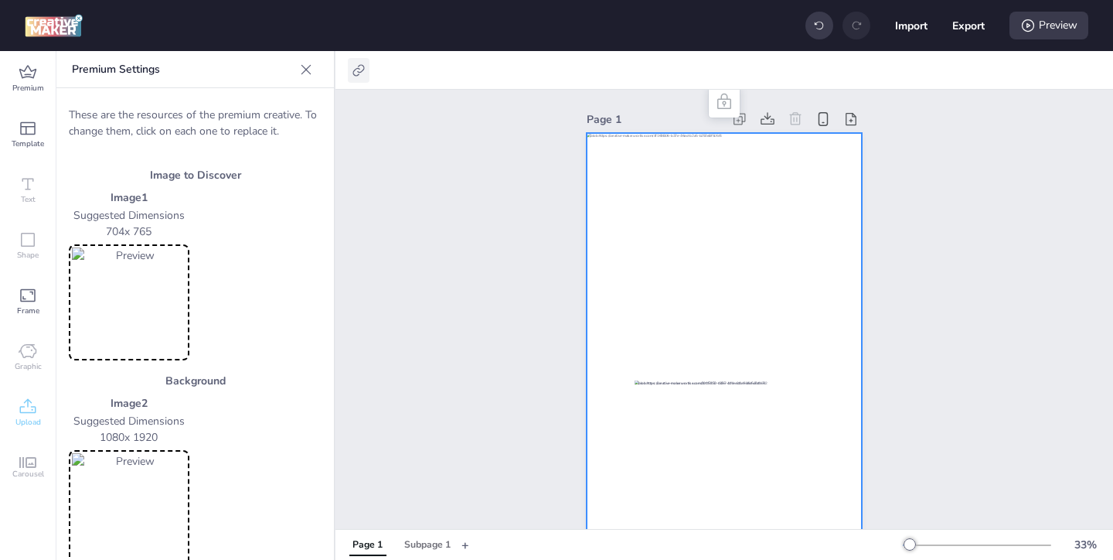
click at [349, 68] on div at bounding box center [359, 70] width 22 height 25
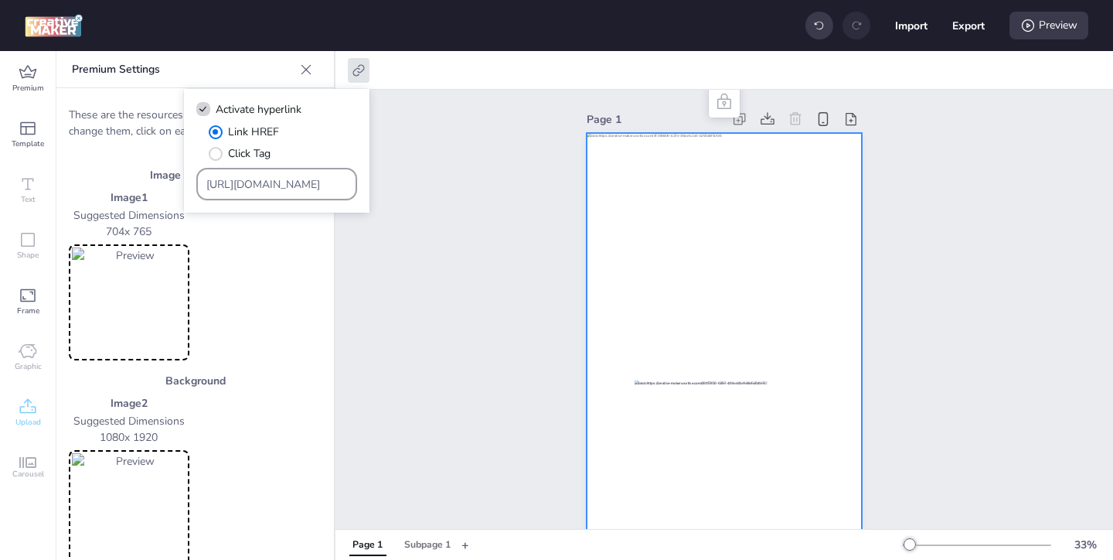
drag, startPoint x: 203, startPoint y: 185, endPoint x: 680, endPoint y: 385, distance: 517.3
click at [666, 377] on body "Import Export Preview Premium Template Text Shape Frame Graphic Upload Carousel…" at bounding box center [556, 280] width 1113 height 560
drag, startPoint x: 204, startPoint y: 185, endPoint x: 502, endPoint y: 239, distance: 302.5
click at [499, 237] on body "Import Export Preview Premium Template Text Shape Frame Graphic Upload Carousel…" at bounding box center [556, 280] width 1113 height 560
drag, startPoint x: 205, startPoint y: 184, endPoint x: 386, endPoint y: 210, distance: 182.7
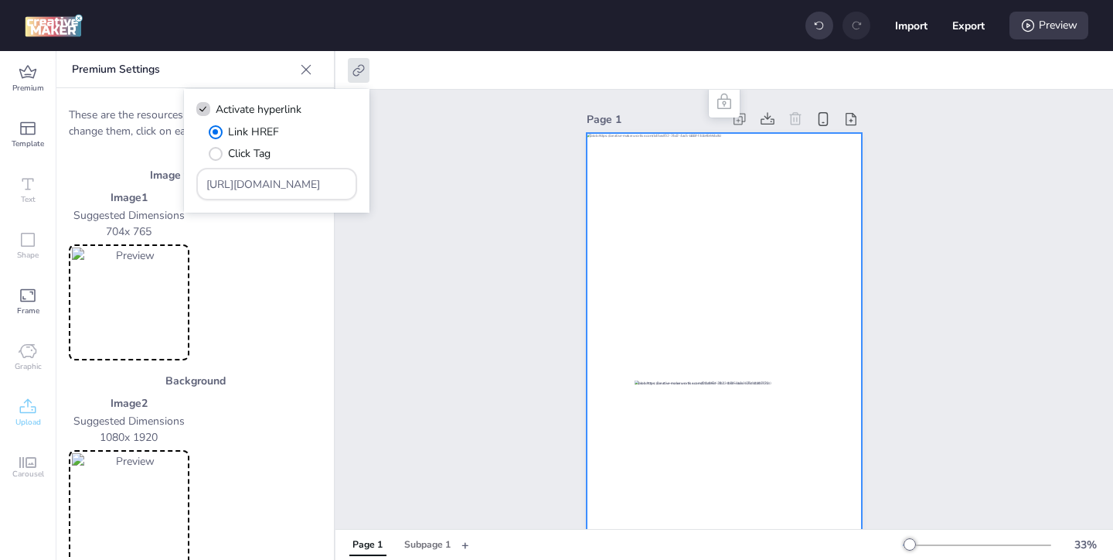
click at [431, 223] on body "Import Export Preview Premium Template Text Shape Frame Graphic Upload Carousel…" at bounding box center [556, 280] width 1113 height 560
drag, startPoint x: 331, startPoint y: 181, endPoint x: 296, endPoint y: 169, distance: 36.9
click at [299, 171] on div "[URL][DOMAIN_NAME]" at bounding box center [276, 183] width 141 height 29
drag, startPoint x: 338, startPoint y: 189, endPoint x: 289, endPoint y: 175, distance: 50.9
click at [291, 176] on input "m.co/?utm_id=1a940&utm_source=apex-rich-media---nacional&utm_medium=cpm&utm_cam…" at bounding box center [276, 184] width 141 height 16
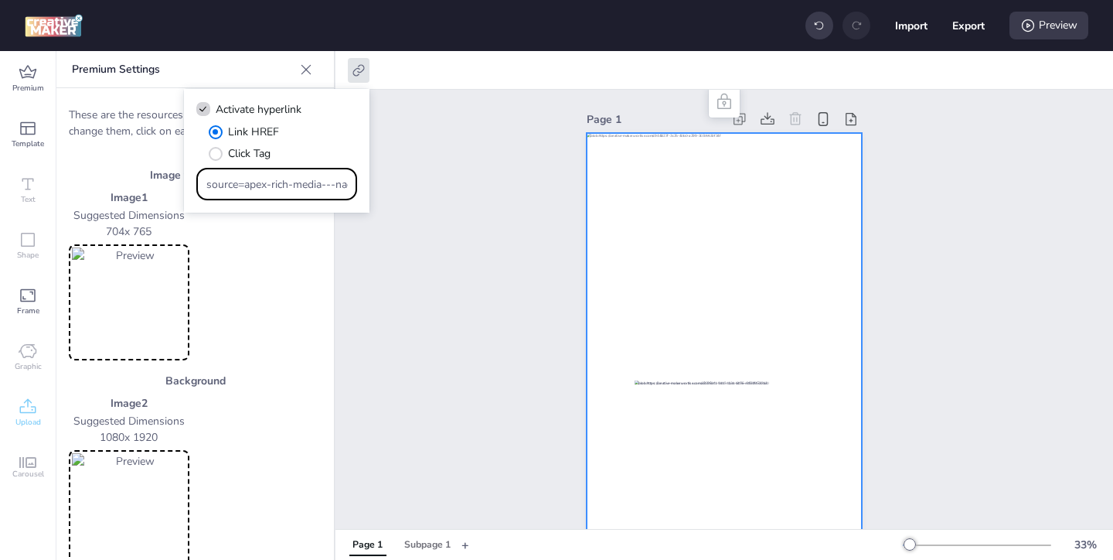
drag, startPoint x: 342, startPoint y: 179, endPoint x: 250, endPoint y: 158, distance: 93.4
click at [268, 165] on div "Link HREF Click Tag source=apex-rich-media---nacional&utm_medium=cpm&utm_campai…" at bounding box center [276, 162] width 161 height 77
drag, startPoint x: 328, startPoint y: 184, endPoint x: 264, endPoint y: 162, distance: 67.0
click at [268, 164] on div "Link HREF Click Tag acional&utm_medium=cpm&utm_campaign=papa-johns_pizza-coraz%…" at bounding box center [276, 162] width 161 height 77
drag, startPoint x: 343, startPoint y: 189, endPoint x: 254, endPoint y: 143, distance: 100.3
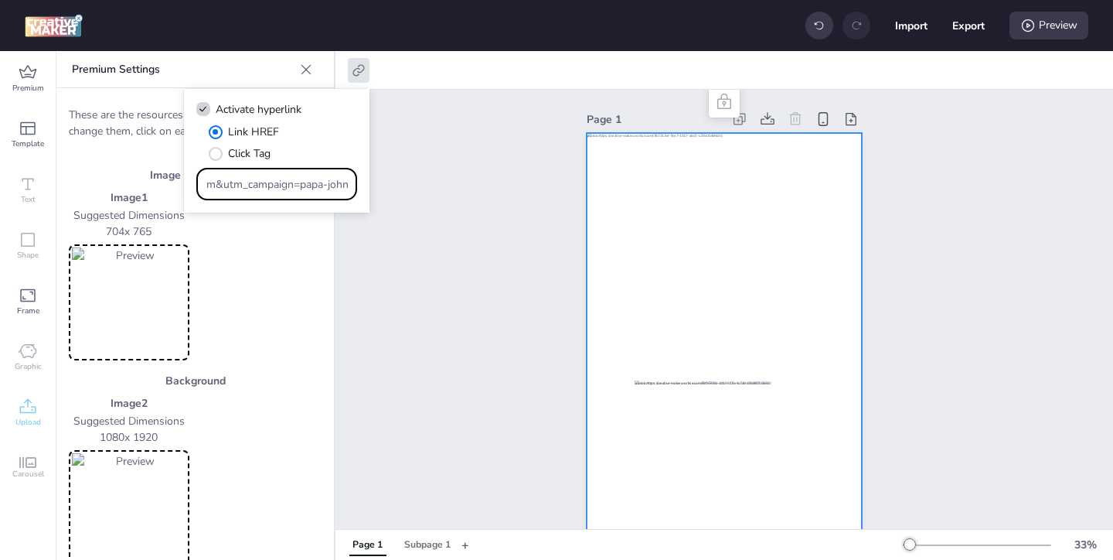
click at [272, 154] on div "Link HREF Click Tag m&utm_campaign=papa-johns_pizza-coraz%c3%93n_ch~richmd&utm_…" at bounding box center [276, 162] width 161 height 77
drag, startPoint x: 344, startPoint y: 185, endPoint x: 254, endPoint y: 132, distance: 104.0
click at [254, 132] on div "Link HREF Click Tag ns_pizza-coraz%c3%93n_ch~richmd&utm_term=restaurantes_rich-…" at bounding box center [276, 162] width 161 height 77
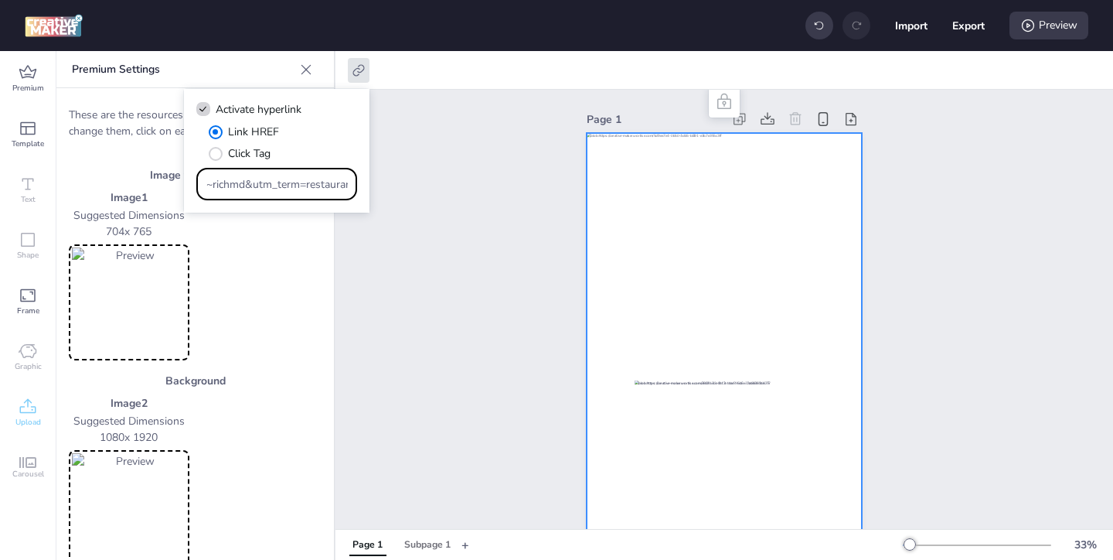
drag, startPoint x: 346, startPoint y: 183, endPoint x: 281, endPoint y: 145, distance: 75.2
click at [288, 151] on div "Link HREF Click Tag ~richmd&utm_term=restaurantes_rich-media-banner_rich-media" at bounding box center [276, 162] width 161 height 77
drag, startPoint x: 345, startPoint y: 189, endPoint x: 234, endPoint y: 163, distance: 113.5
click at [237, 164] on div "Link HREF Click Tag ntes_rich-media-banner_rich-media" at bounding box center [276, 162] width 161 height 77
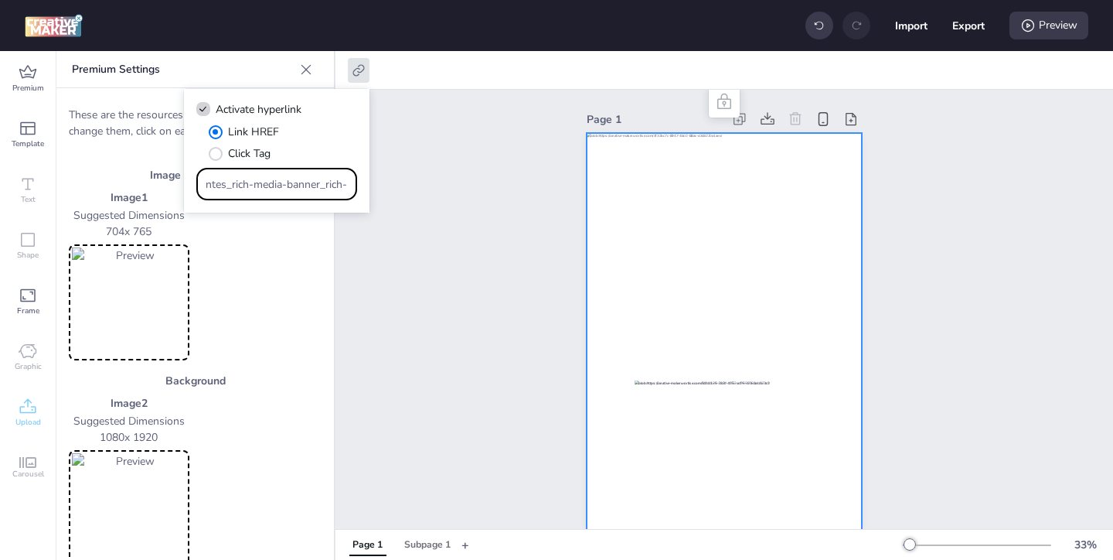
scroll to position [0, 6]
drag, startPoint x: 347, startPoint y: 182, endPoint x: 299, endPoint y: 143, distance: 61.6
click at [299, 144] on div "Link HREF Click Tag ntes_rich-media-banner_rich-media" at bounding box center [276, 162] width 161 height 77
type input "media"
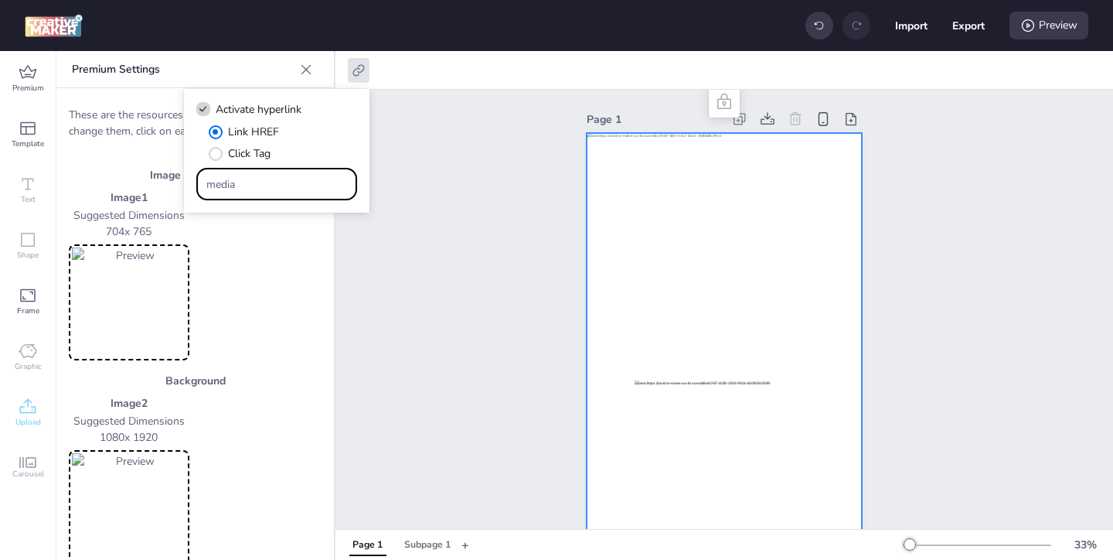
click at [439, 266] on div "Page 1" at bounding box center [725, 366] width 778 height 552
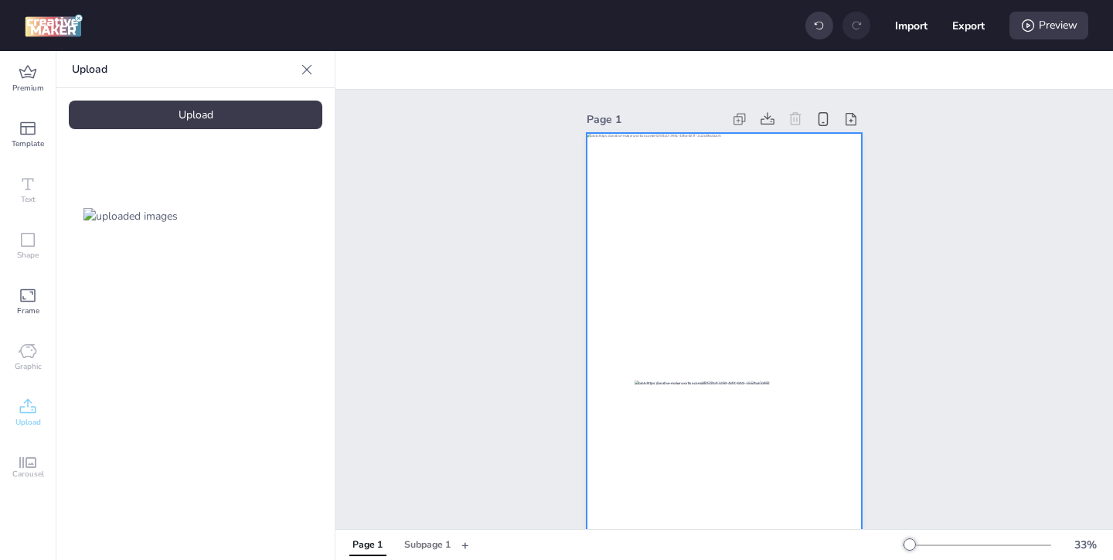
click at [622, 344] on div at bounding box center [724, 378] width 275 height 490
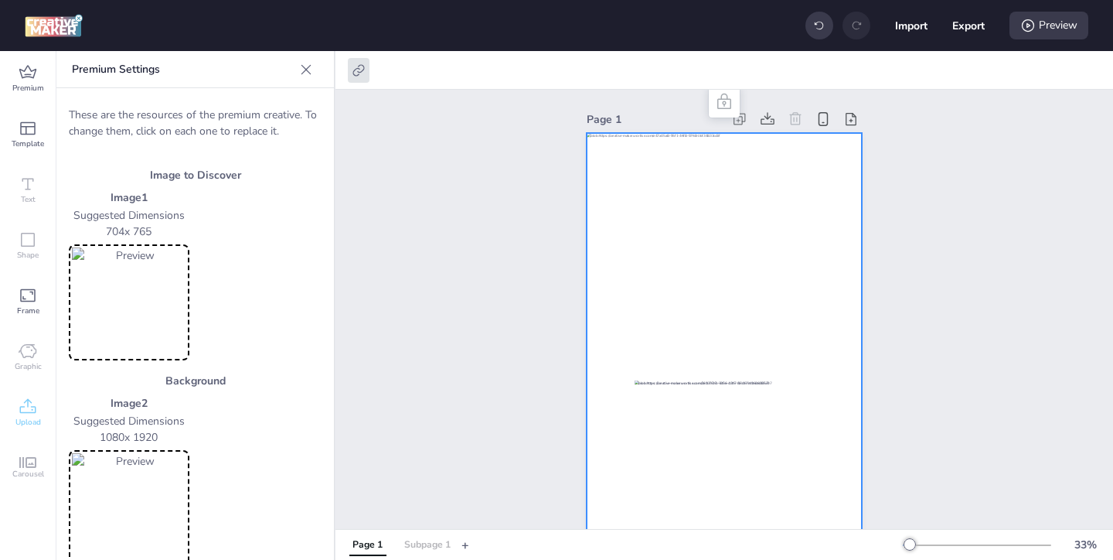
click at [406, 544] on div "Subpage 1" at bounding box center [427, 545] width 46 height 14
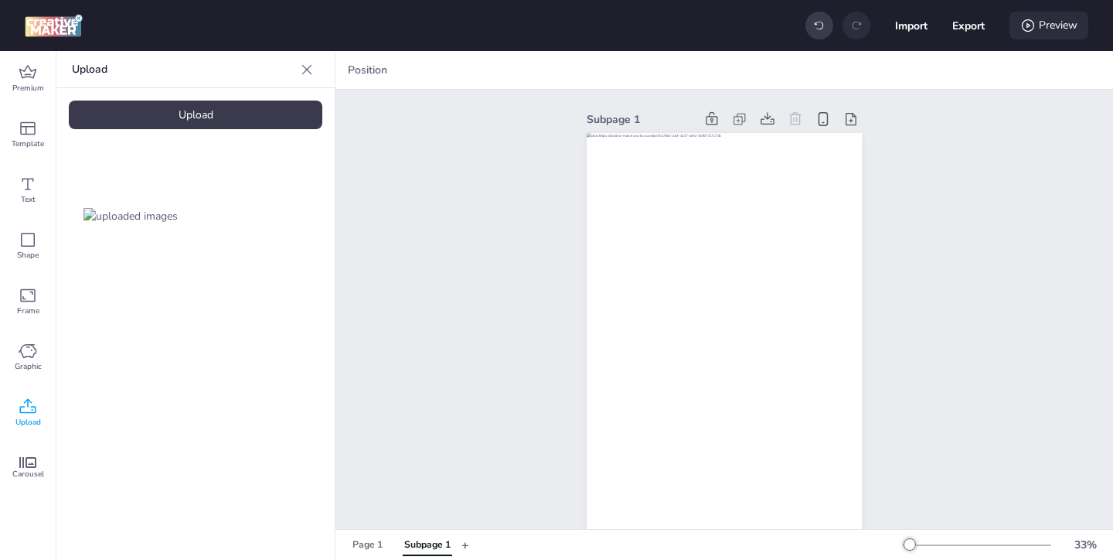
click at [1033, 33] on div "Preview" at bounding box center [1049, 26] width 79 height 28
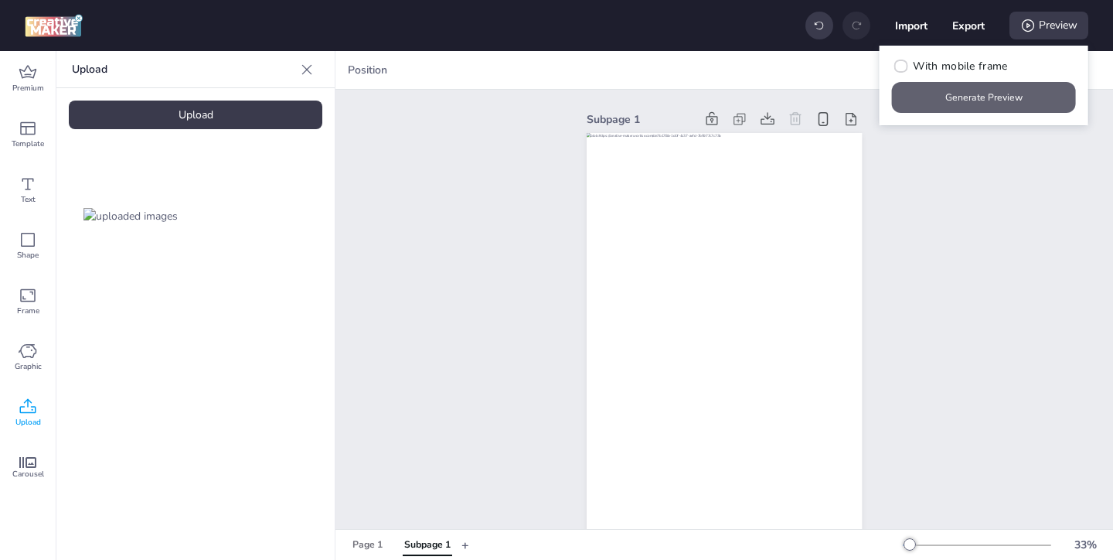
click at [989, 95] on button "Generate Preview" at bounding box center [984, 97] width 184 height 31
click at [374, 538] on div "Page 1" at bounding box center [368, 545] width 30 height 14
click at [989, 99] on button "Generate Preview" at bounding box center [984, 97] width 184 height 31
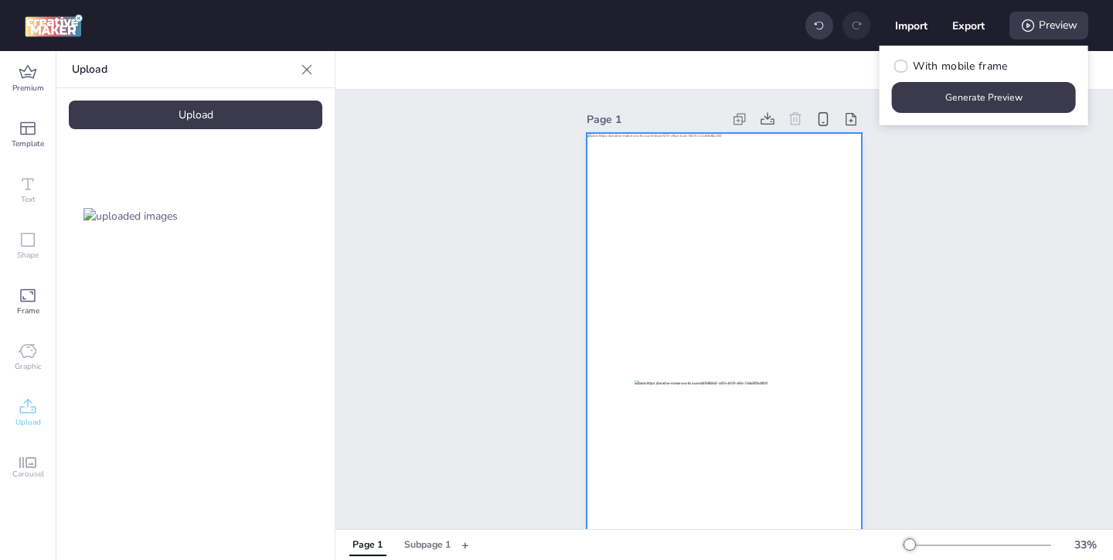
click at [614, 295] on div at bounding box center [724, 378] width 275 height 490
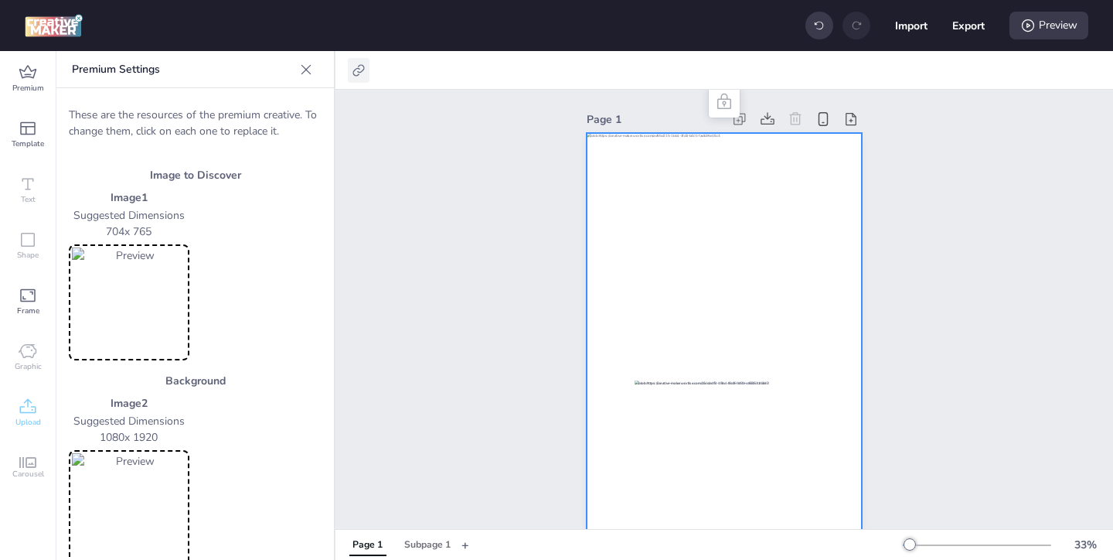
click at [362, 66] on icon at bounding box center [358, 70] width 15 height 15
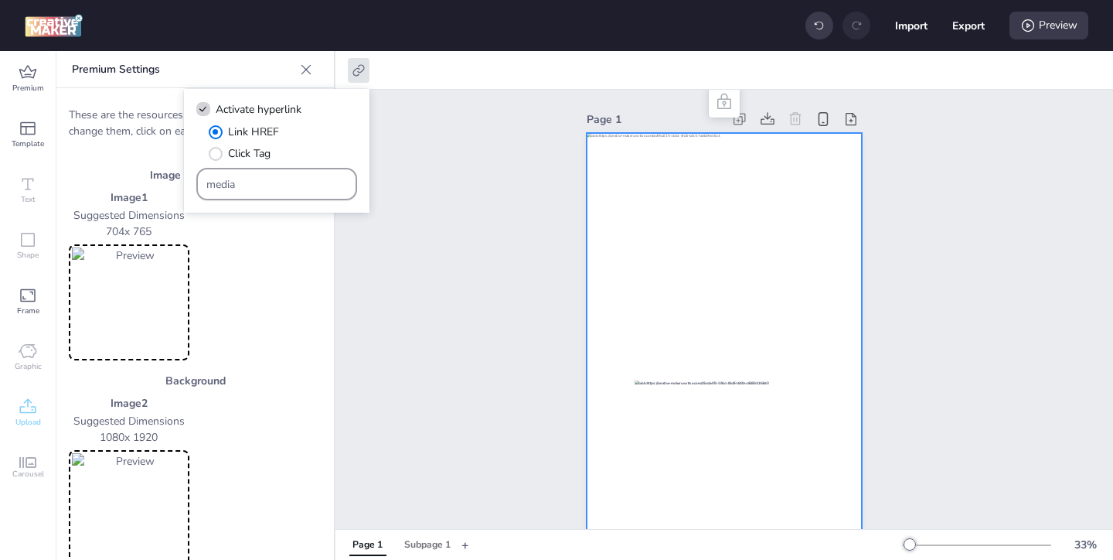
click at [318, 188] on input "media" at bounding box center [276, 184] width 141 height 16
paste input "[URL][DOMAIN_NAME]"
type input "mediahttps://www.papajohns.com.co/?utm_id=1a940&utm_source=apex-rich-media---na…"
click at [372, 227] on div "Page 1" at bounding box center [725, 366] width 778 height 552
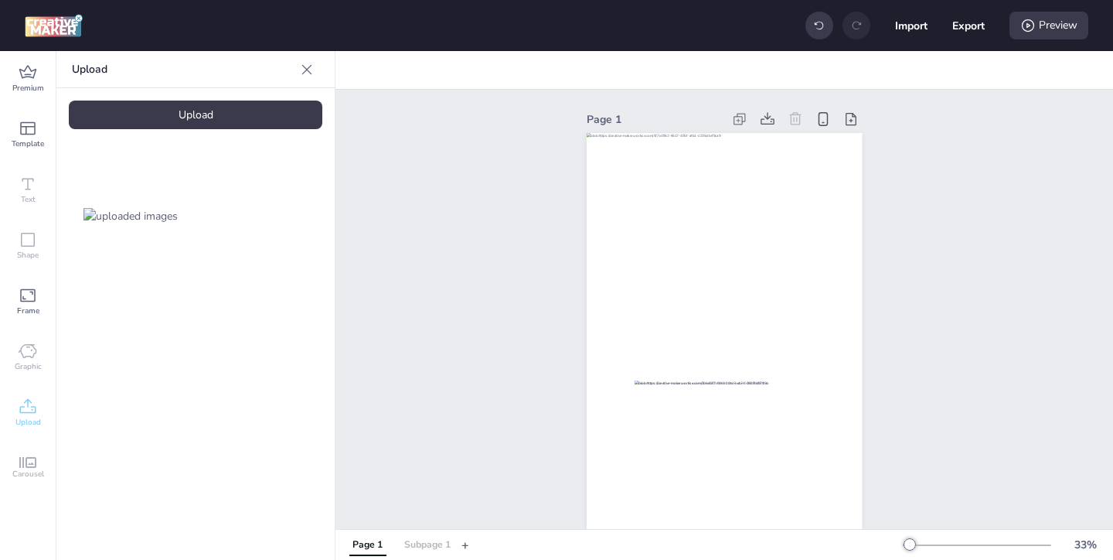
click at [419, 540] on div "Subpage 1" at bounding box center [427, 545] width 46 height 14
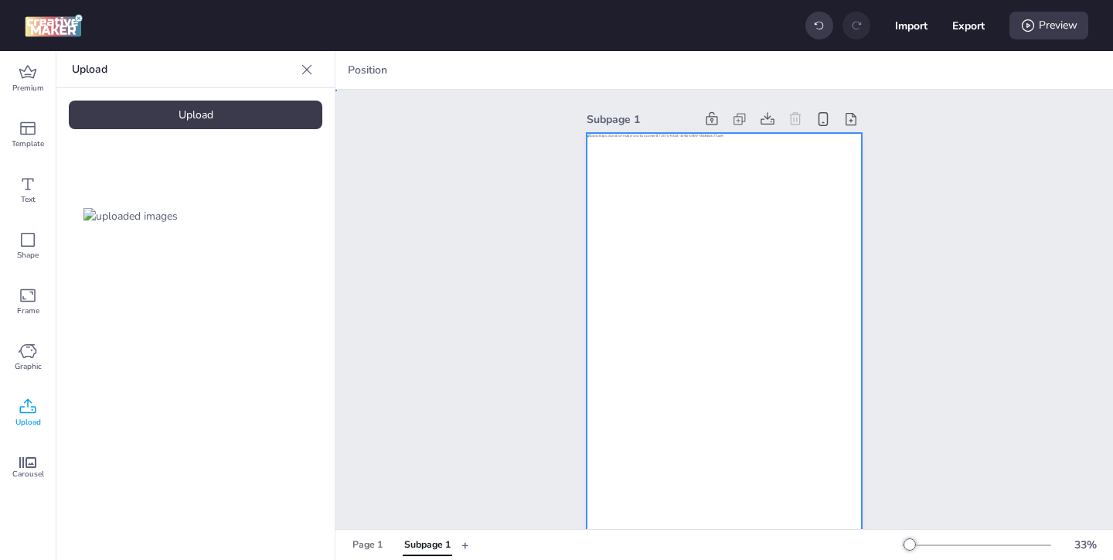
click at [613, 297] on div at bounding box center [724, 378] width 275 height 490
click at [684, 68] on icon at bounding box center [681, 70] width 15 height 15
click at [425, 293] on div "Subpage 1" at bounding box center [725, 366] width 778 height 552
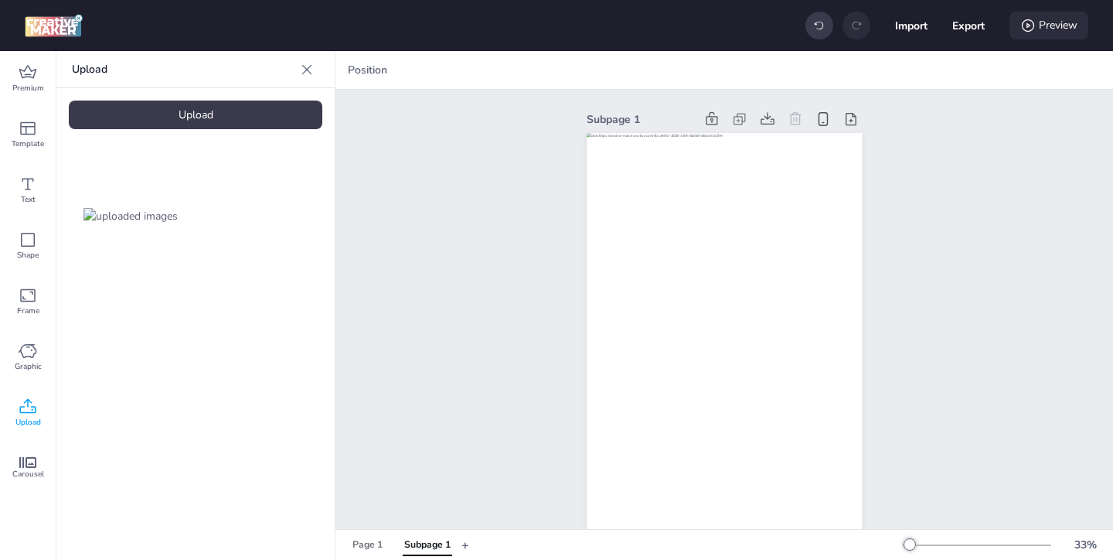
click at [1024, 33] on div "Preview" at bounding box center [1049, 26] width 79 height 28
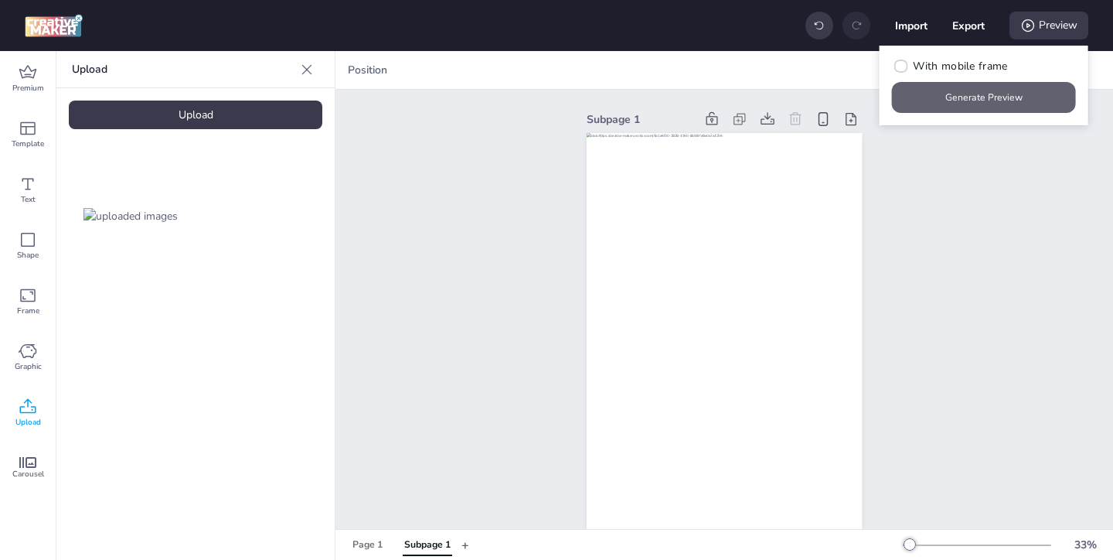
click at [980, 99] on button "Generate Preview" at bounding box center [984, 97] width 184 height 31
click at [366, 542] on div "Page 1" at bounding box center [368, 545] width 30 height 14
click at [984, 90] on button "Generate Preview" at bounding box center [984, 97] width 184 height 31
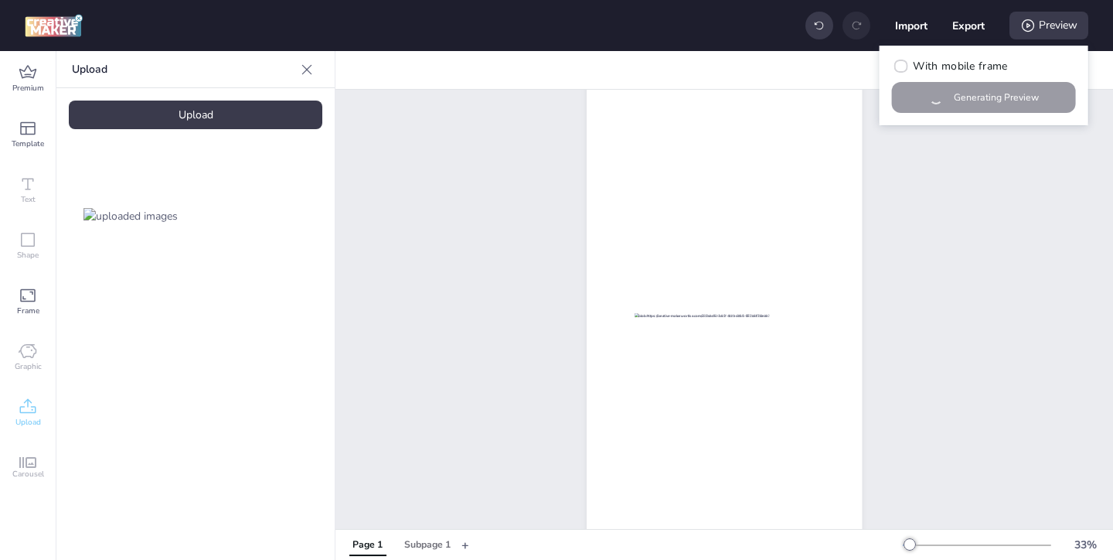
scroll to position [68, 0]
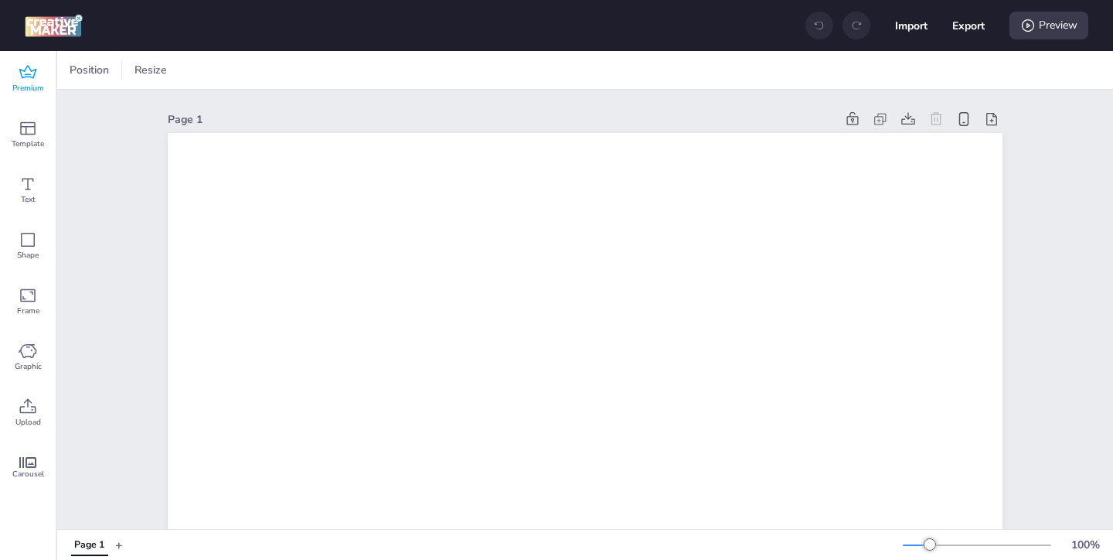
click at [32, 76] on icon at bounding box center [28, 72] width 19 height 19
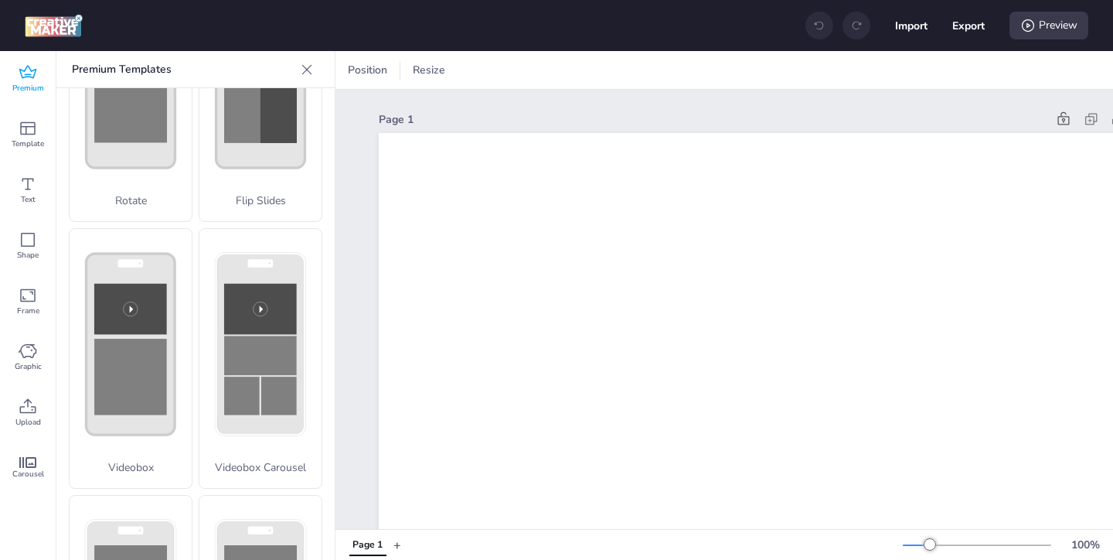
scroll to position [616, 0]
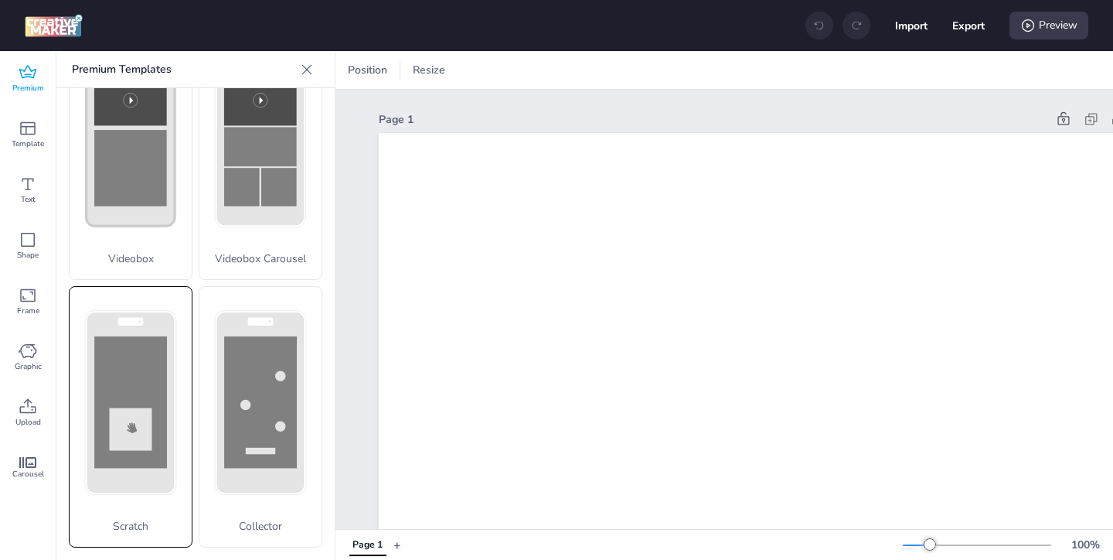
click at [124, 345] on rect at bounding box center [130, 401] width 73 height 131
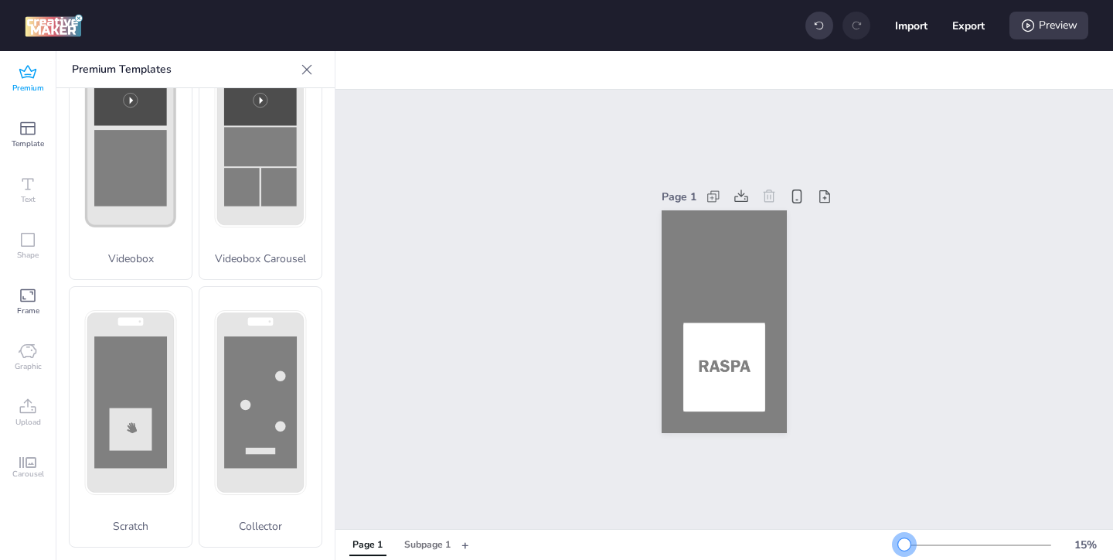
click at [905, 538] on div at bounding box center [904, 544] width 12 height 12
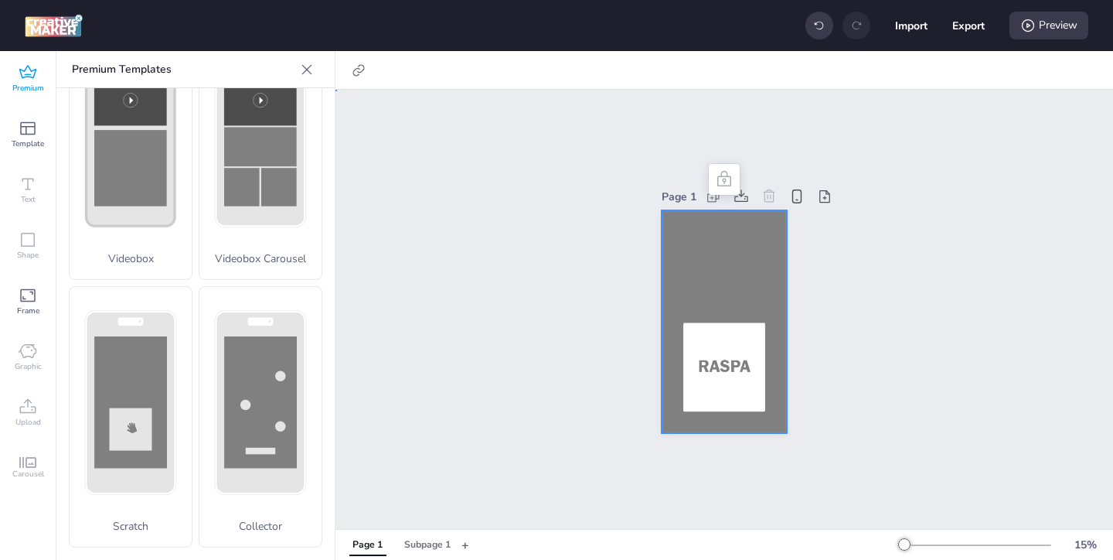
click at [737, 278] on div at bounding box center [724, 321] width 125 height 223
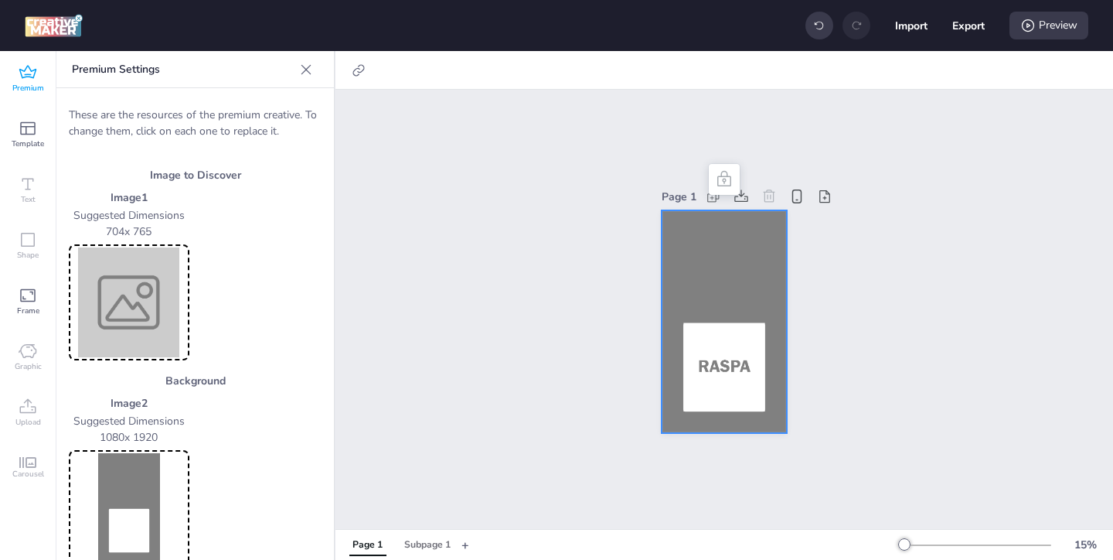
click at [132, 319] on img at bounding box center [129, 302] width 114 height 110
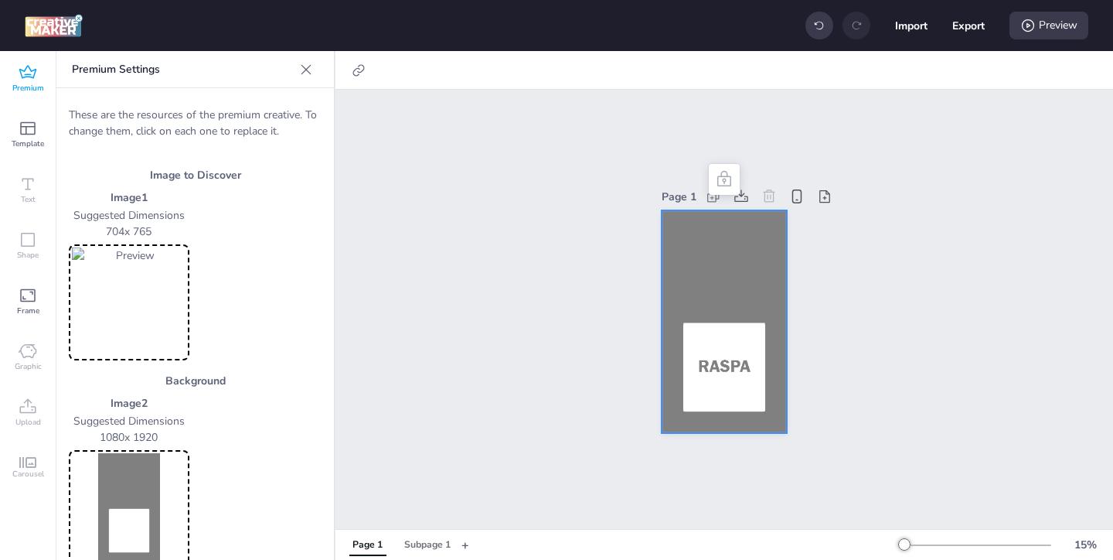
click at [133, 470] on img at bounding box center [129, 508] width 114 height 110
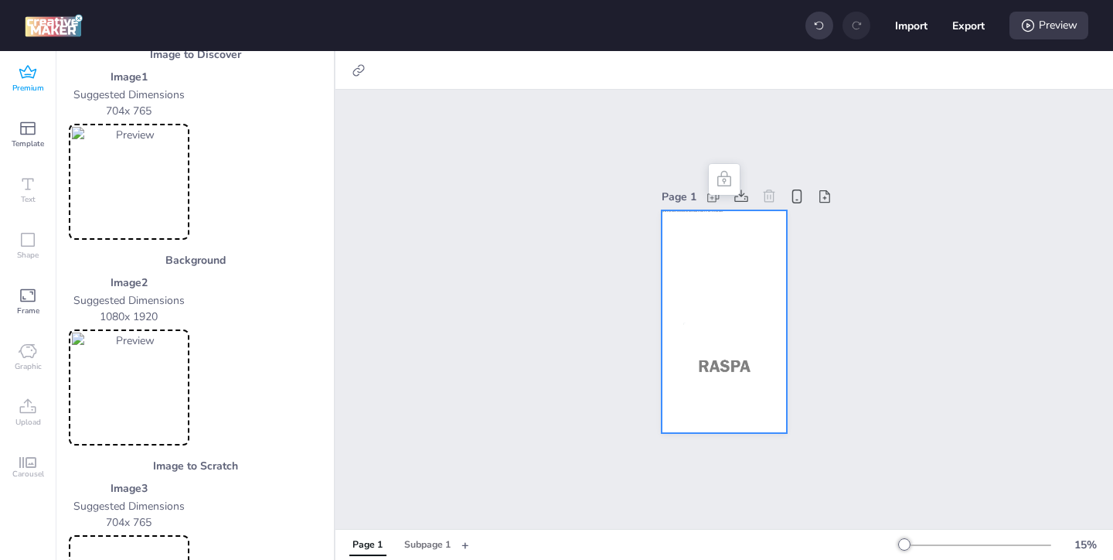
scroll to position [174, 0]
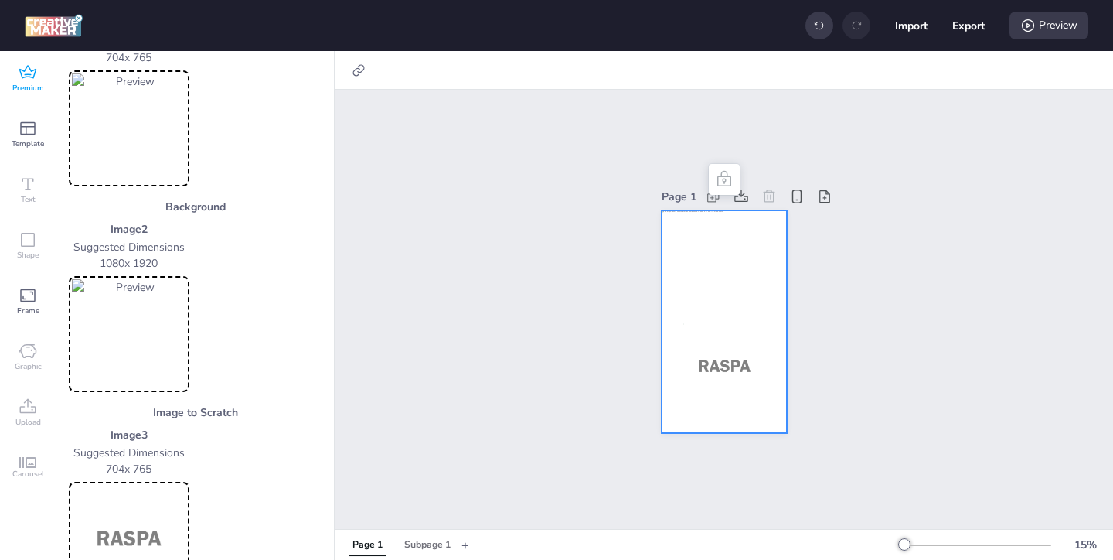
click at [131, 503] on img at bounding box center [129, 540] width 114 height 110
click at [432, 548] on div "Subpage 1" at bounding box center [427, 545] width 46 height 14
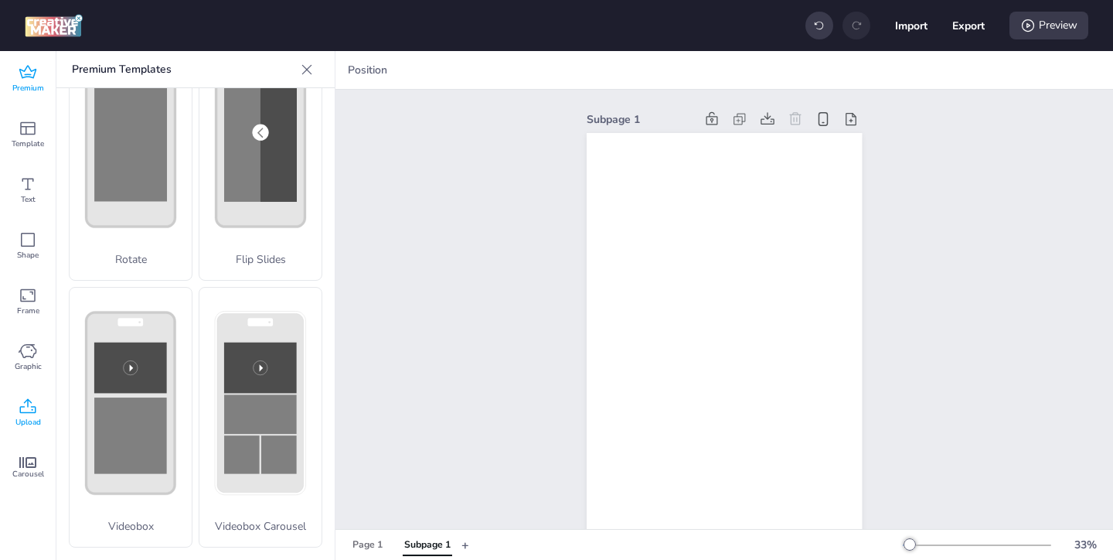
click at [40, 408] on div "Upload" at bounding box center [28, 413] width 56 height 56
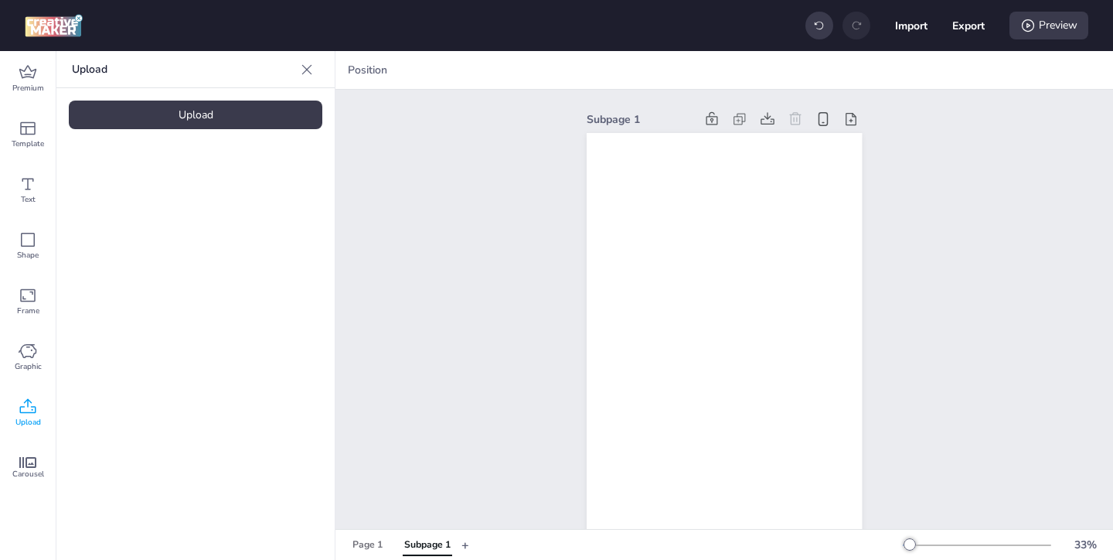
click at [223, 119] on div "Upload" at bounding box center [196, 115] width 254 height 29
click at [129, 214] on img at bounding box center [130, 216] width 94 height 16
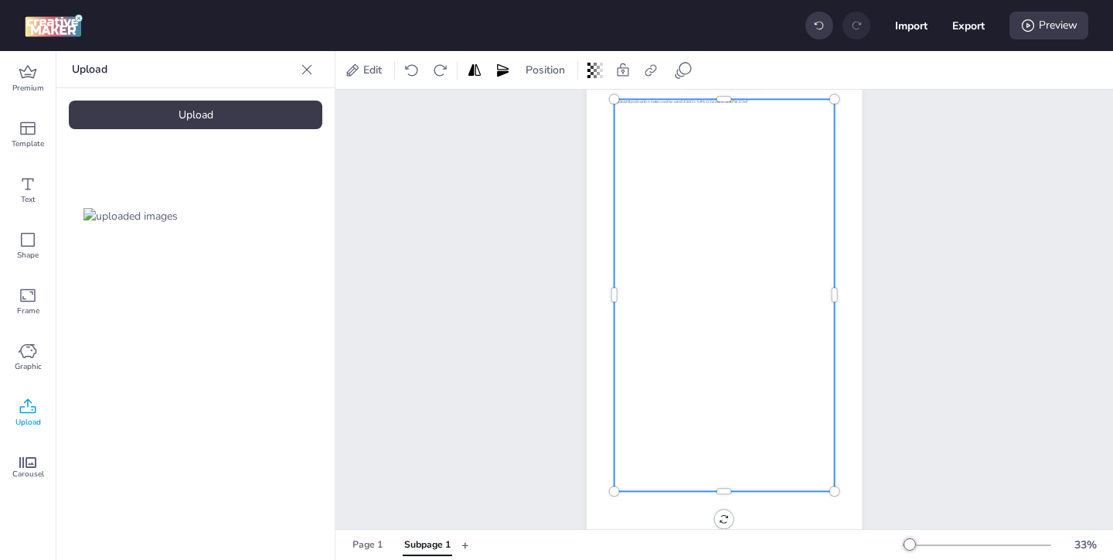
scroll to position [112, 0]
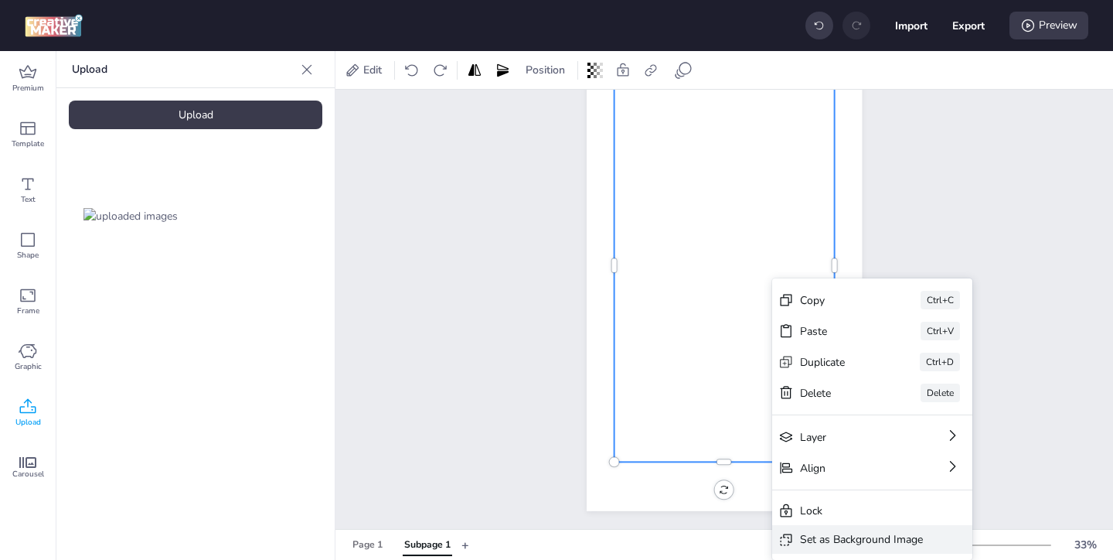
click at [857, 537] on div "Set as Background Image" at bounding box center [861, 539] width 123 height 16
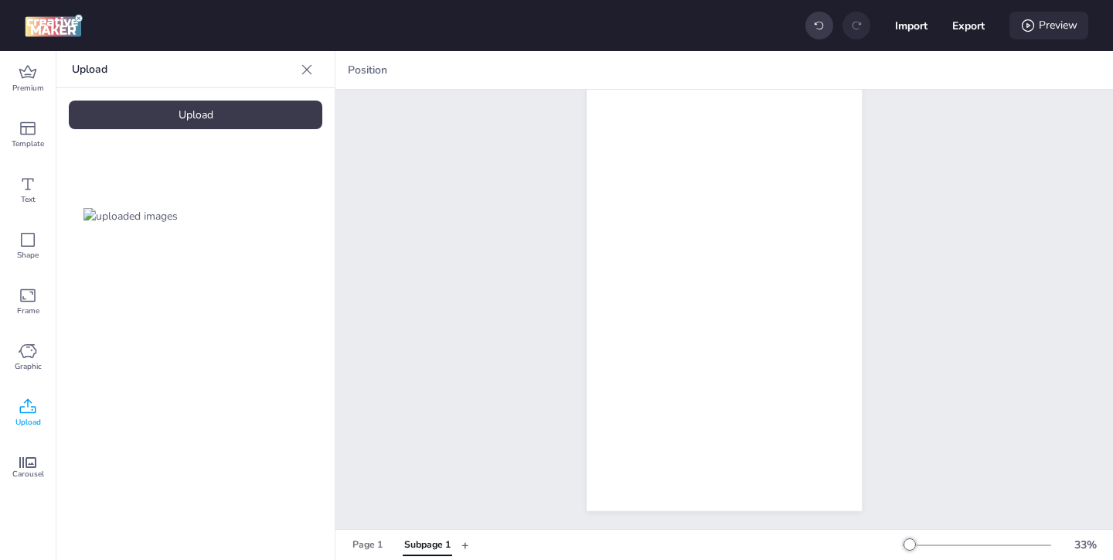
click at [1047, 29] on div "Preview" at bounding box center [1049, 26] width 79 height 28
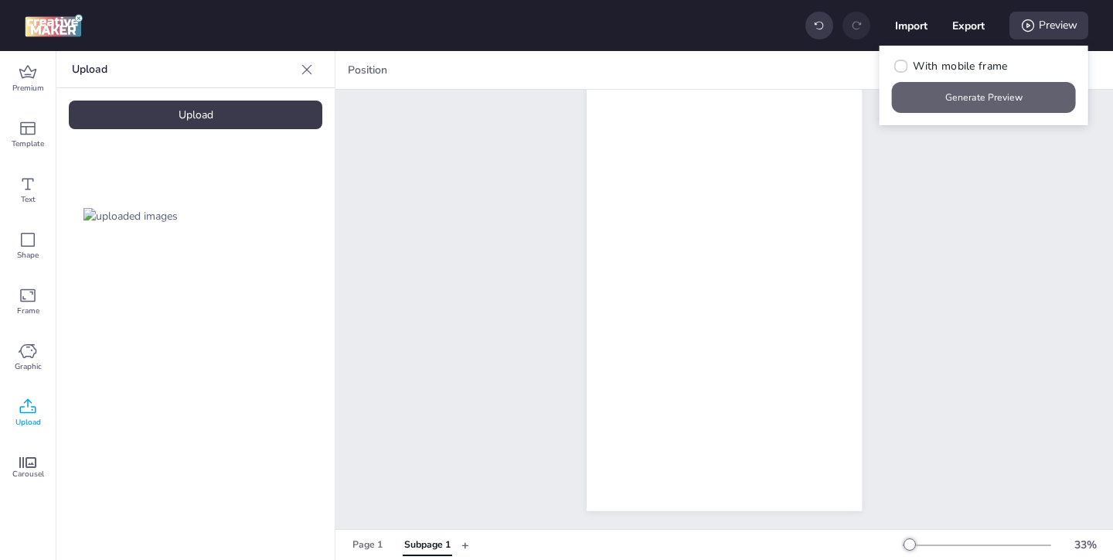
click at [980, 97] on button "Generate Preview" at bounding box center [984, 97] width 184 height 31
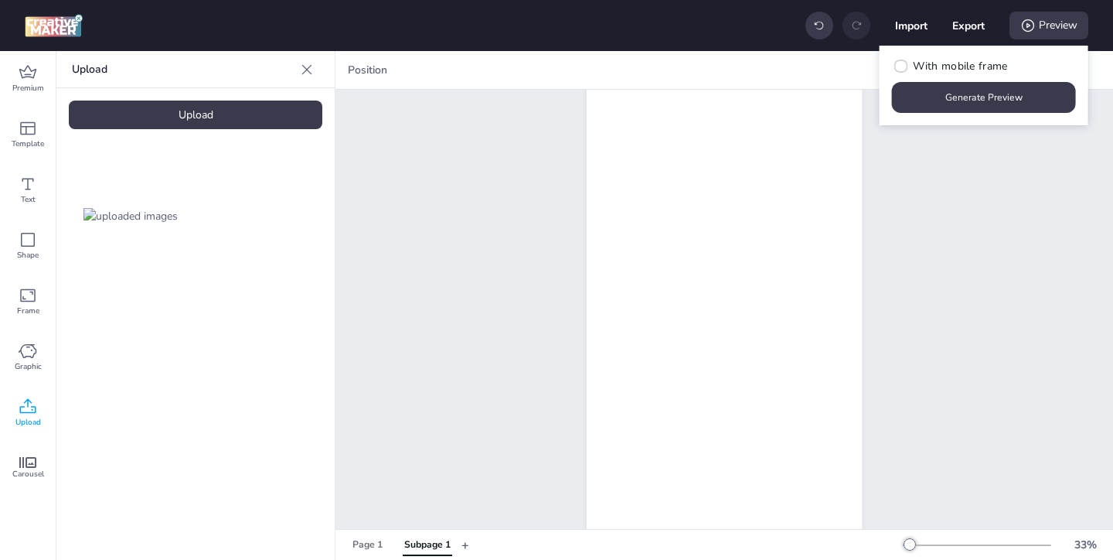
scroll to position [0, 0]
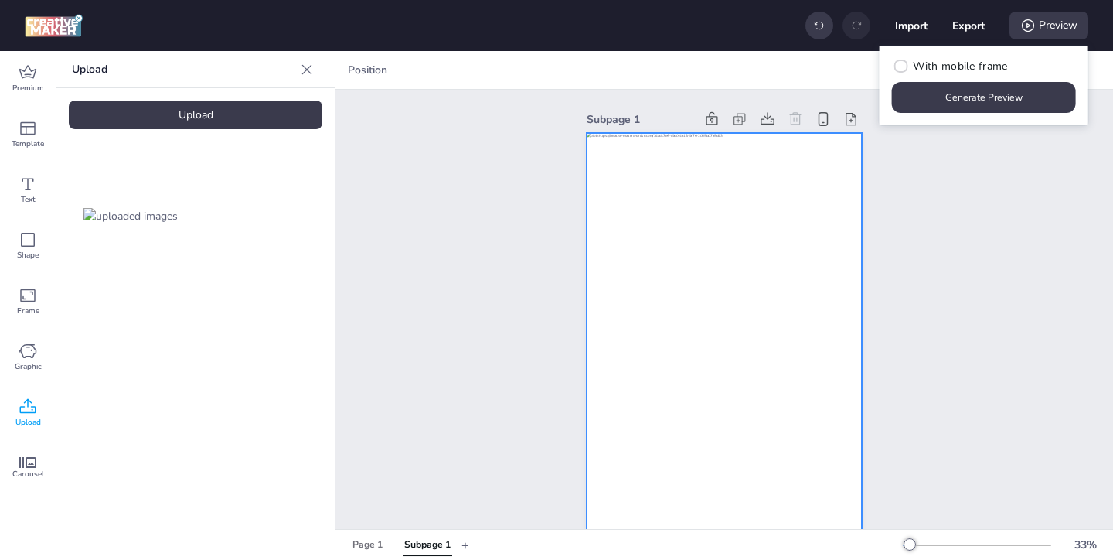
click at [792, 263] on div at bounding box center [724, 378] width 275 height 490
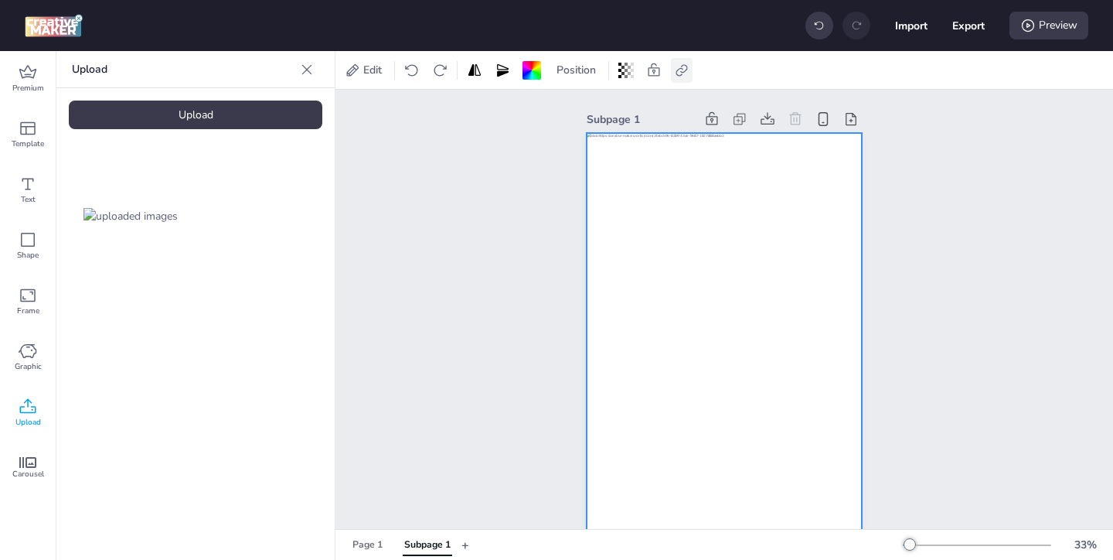
click at [686, 78] on div at bounding box center [682, 70] width 22 height 25
click at [569, 107] on span "Activate hyperlink" at bounding box center [583, 109] width 86 height 16
click at [530, 111] on input "Activate hyperlink" at bounding box center [525, 116] width 10 height 10
checkbox input "true"
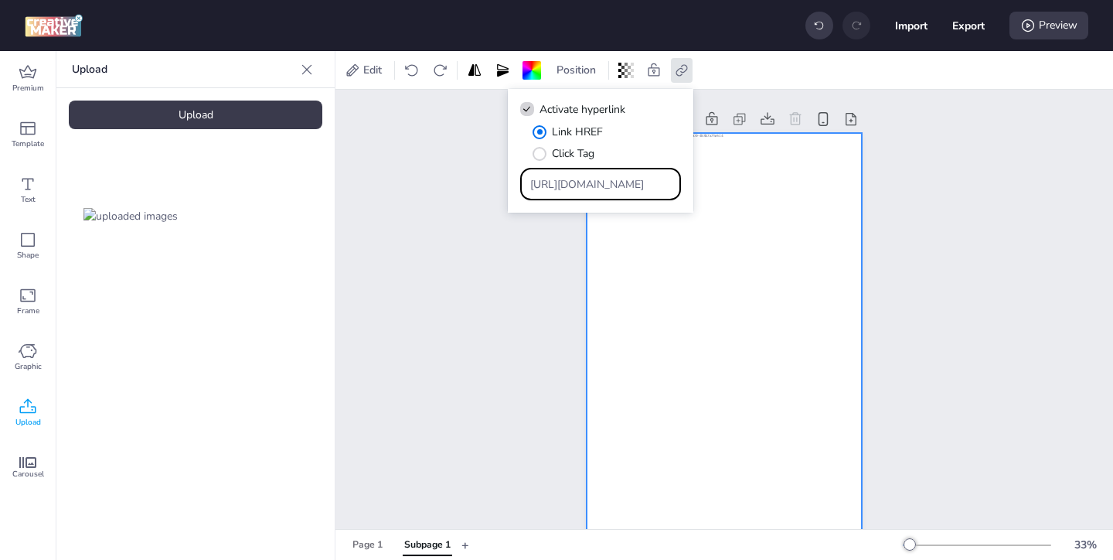
drag, startPoint x: 631, startPoint y: 184, endPoint x: 576, endPoint y: 164, distance: 58.5
click at [576, 164] on div "Link HREF Click Tag [URL][DOMAIN_NAME]" at bounding box center [600, 162] width 161 height 77
paste input "[DOMAIN_NAME][URL]"
type input "[URL][DOMAIN_NAME]"
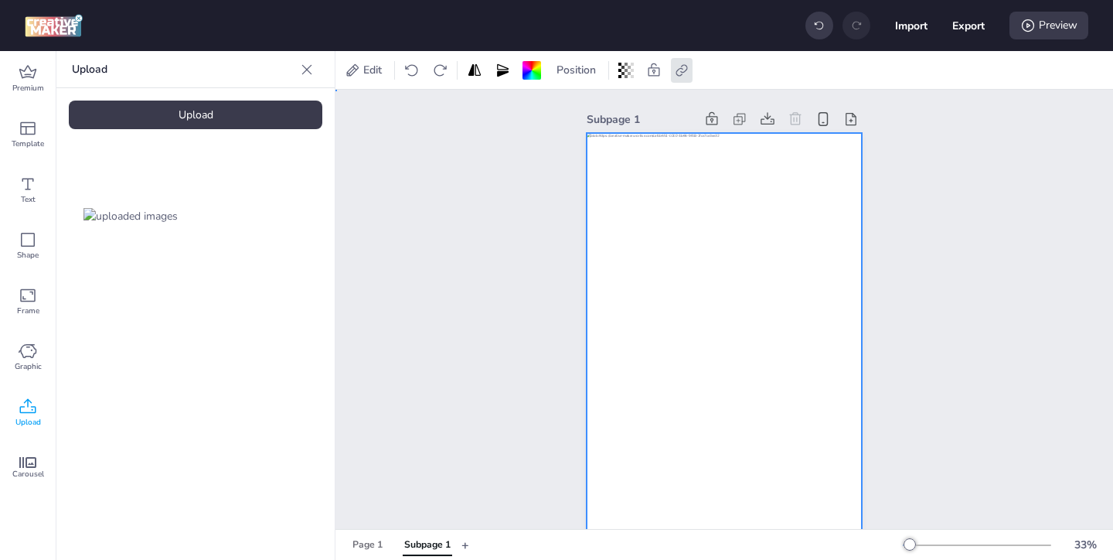
click at [537, 283] on div "Subpage 1" at bounding box center [725, 366] width 778 height 552
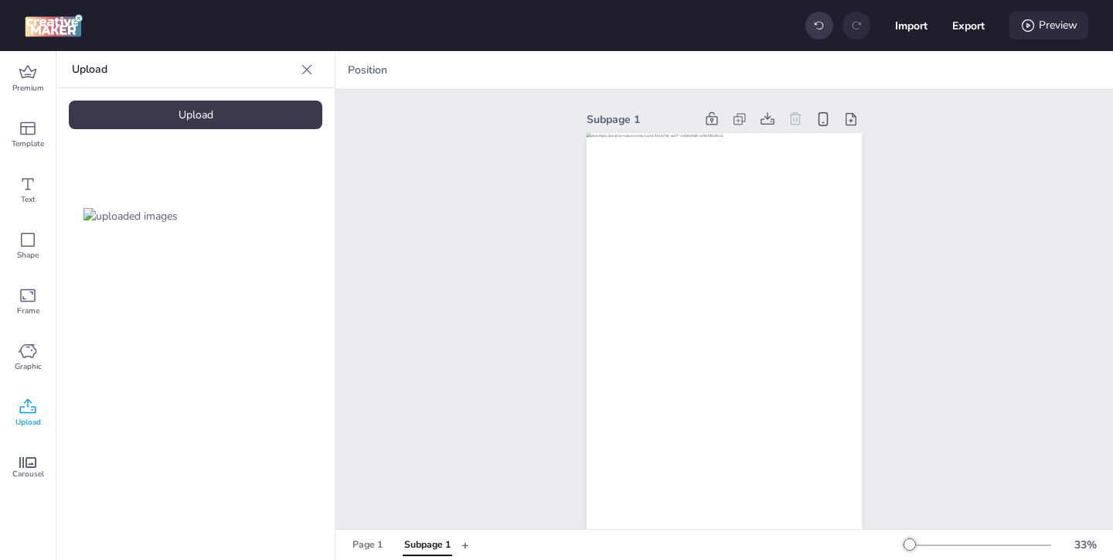
click at [1032, 19] on icon at bounding box center [1028, 25] width 15 height 15
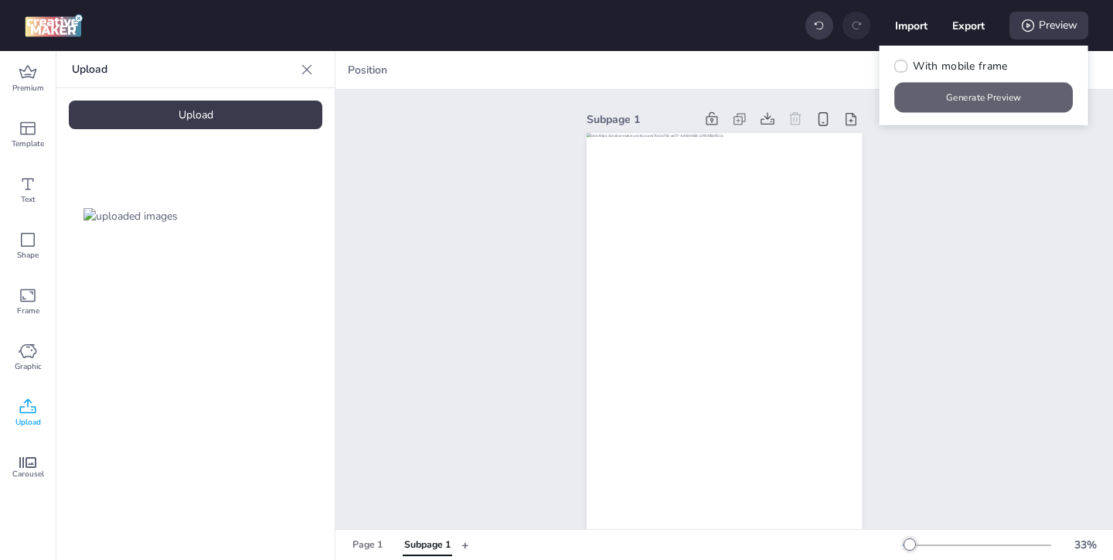
click at [966, 97] on button "Generate Preview" at bounding box center [984, 98] width 179 height 30
click at [362, 548] on div "Page 1" at bounding box center [368, 545] width 30 height 14
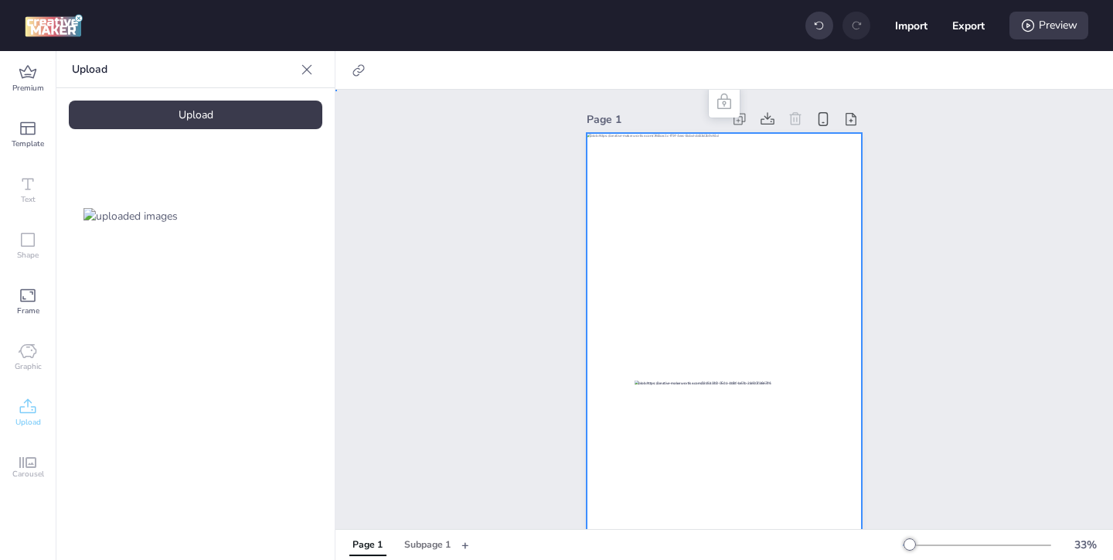
click at [627, 281] on div at bounding box center [724, 378] width 275 height 490
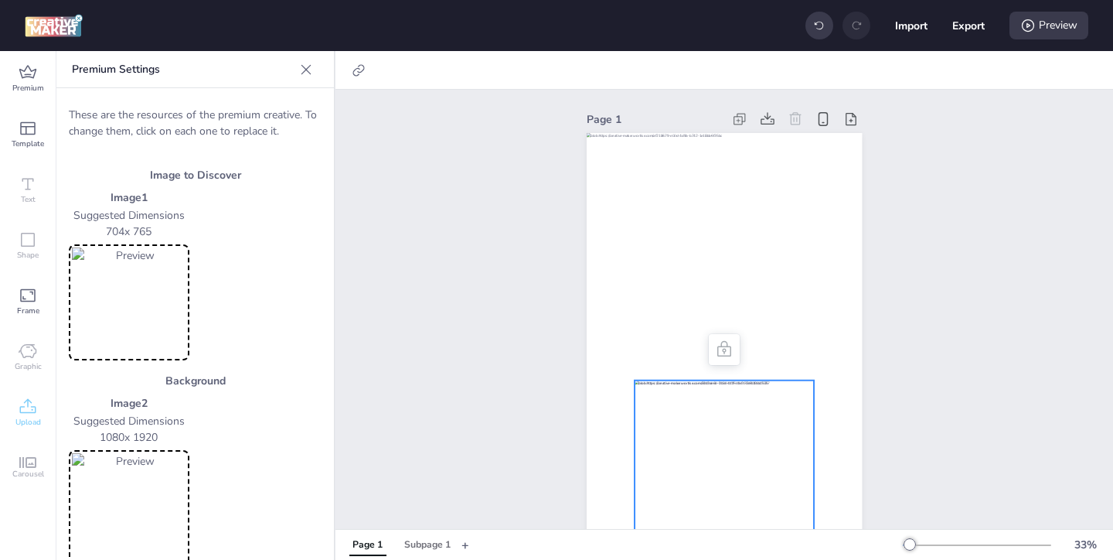
click at [658, 428] on div at bounding box center [724, 477] width 179 height 195
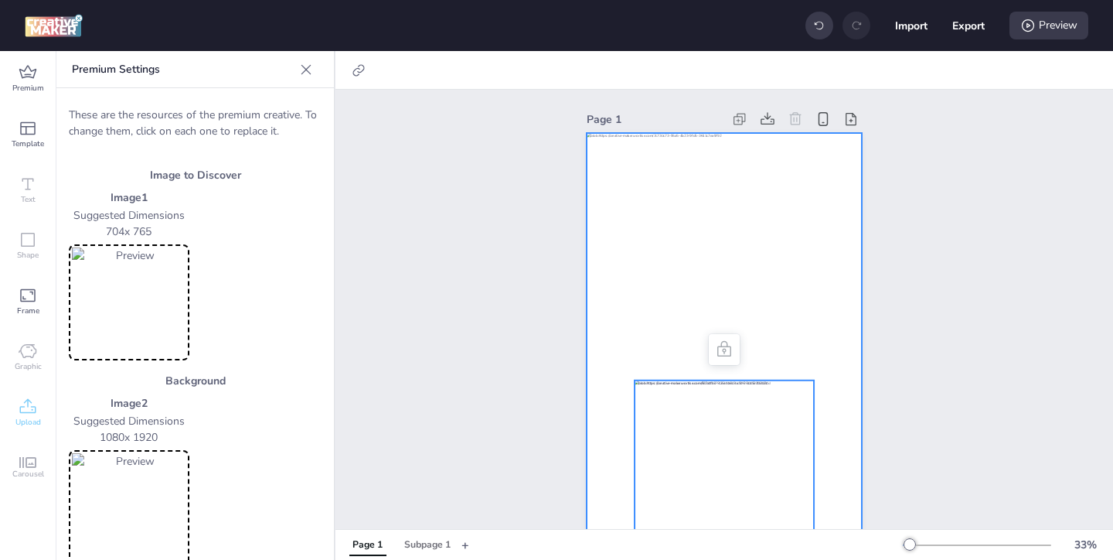
click at [636, 230] on div at bounding box center [724, 378] width 275 height 490
click at [366, 66] on div at bounding box center [359, 70] width 22 height 25
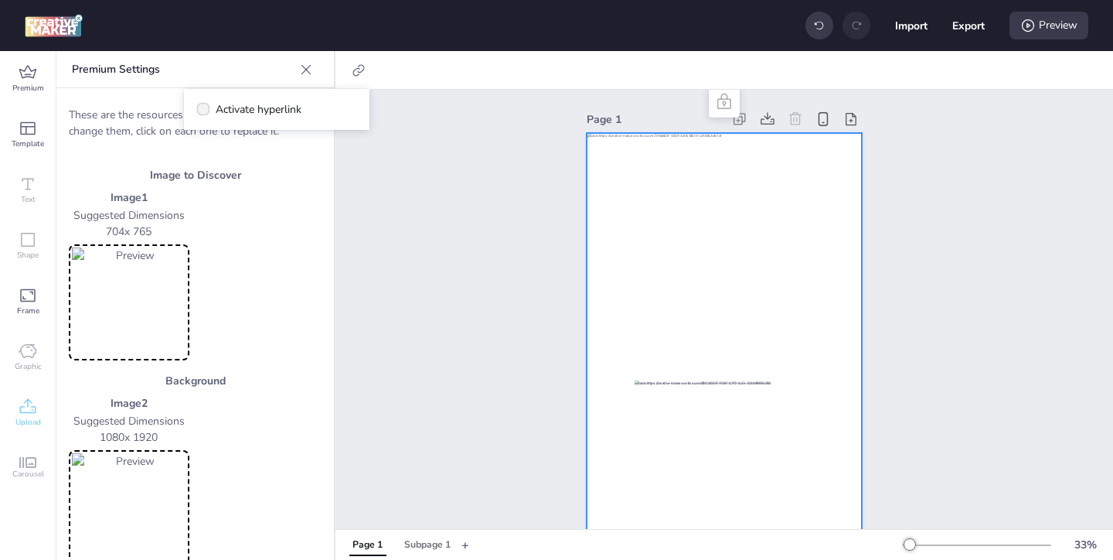
click at [285, 107] on span "Activate hyperlink" at bounding box center [259, 109] width 86 height 16
click at [206, 111] on input "Activate hyperlink" at bounding box center [201, 116] width 10 height 10
checkbox input "true"
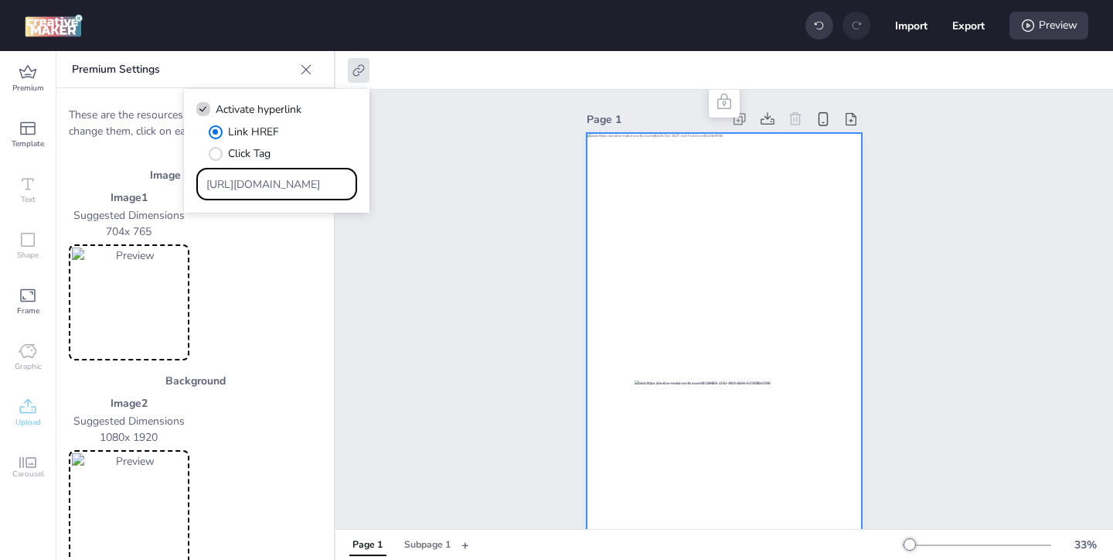
drag, startPoint x: 323, startPoint y: 182, endPoint x: 298, endPoint y: 162, distance: 31.4
click at [298, 162] on div "Link HREF Click Tag [URL][DOMAIN_NAME]" at bounding box center [276, 162] width 161 height 77
paste input "[DOMAIN_NAME][URL]"
type input "[URL][DOMAIN_NAME]"
click at [442, 283] on div "Page 1" at bounding box center [725, 366] width 778 height 552
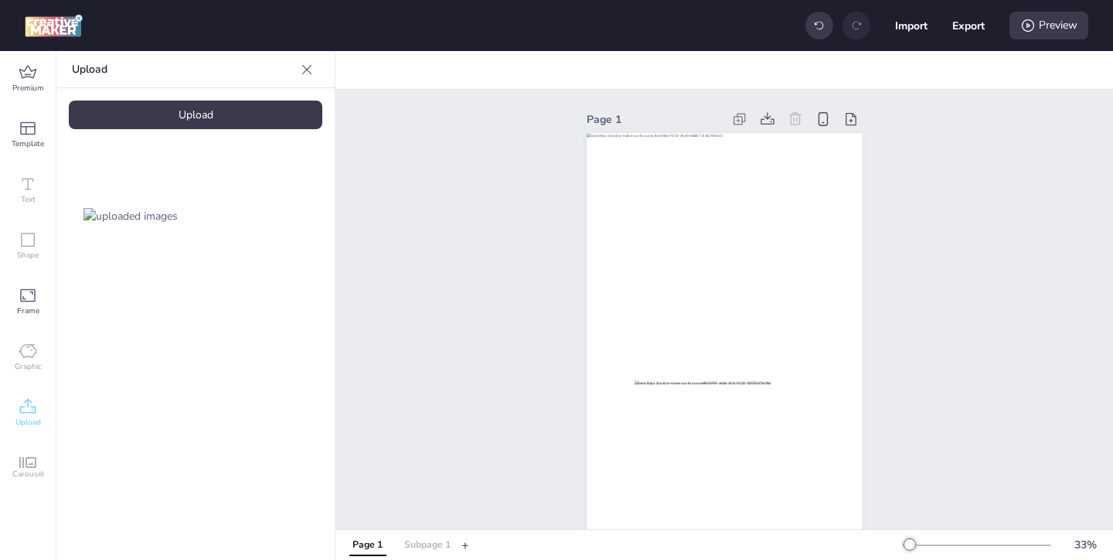
click at [416, 538] on div "Subpage 1" at bounding box center [427, 545] width 46 height 14
click at [1027, 19] on icon at bounding box center [1028, 25] width 15 height 15
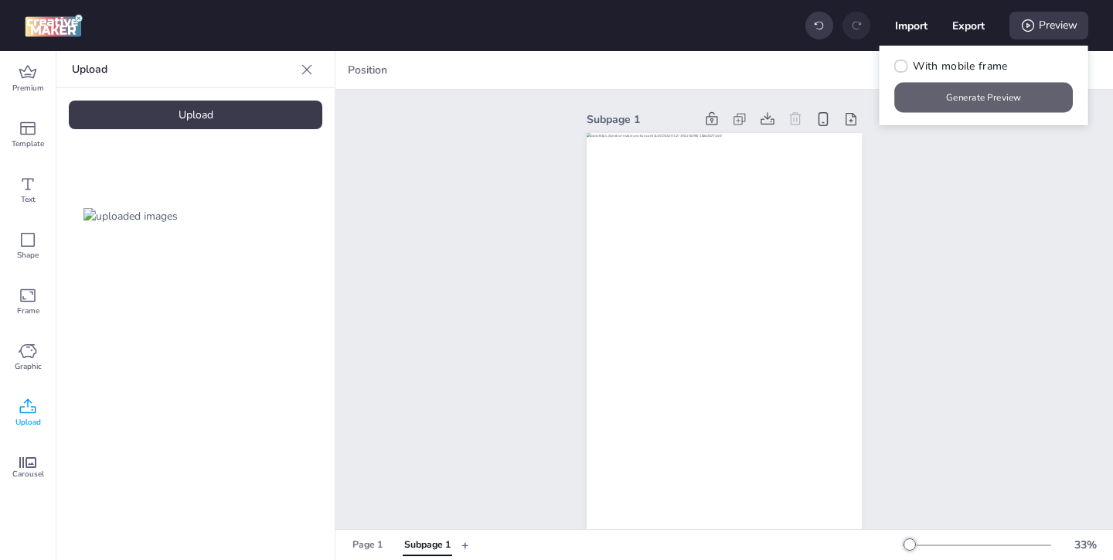
click at [982, 90] on button "Generate Preview" at bounding box center [984, 98] width 179 height 30
click at [1031, 166] on div "Subpage 1" at bounding box center [725, 366] width 778 height 552
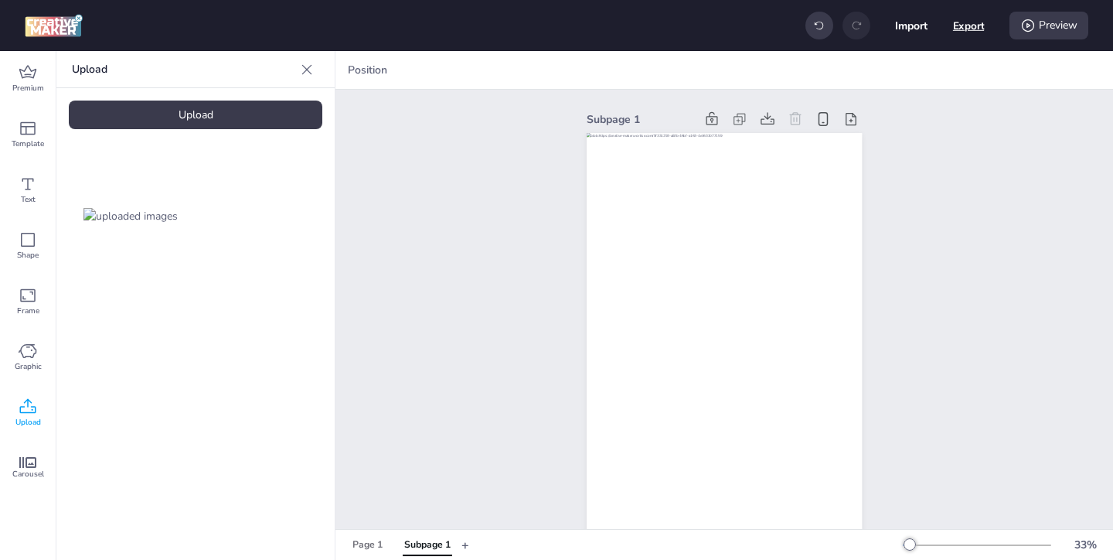
click at [976, 20] on button "Export" at bounding box center [969, 26] width 32 height 32
select select "html"
select select "all"
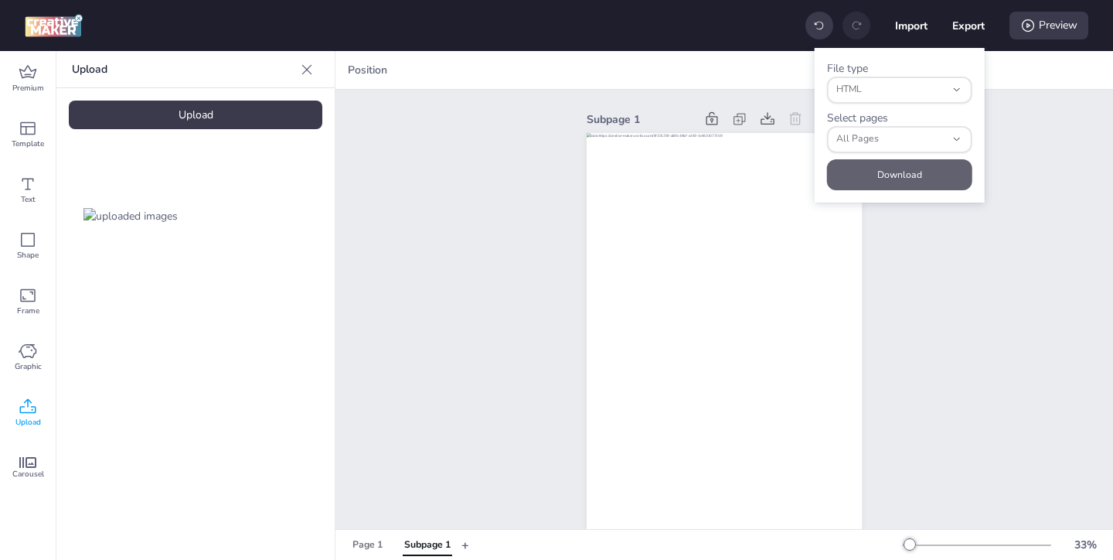
click at [885, 170] on button "Download" at bounding box center [899, 174] width 145 height 31
click at [370, 548] on div "Page 1" at bounding box center [368, 545] width 30 height 14
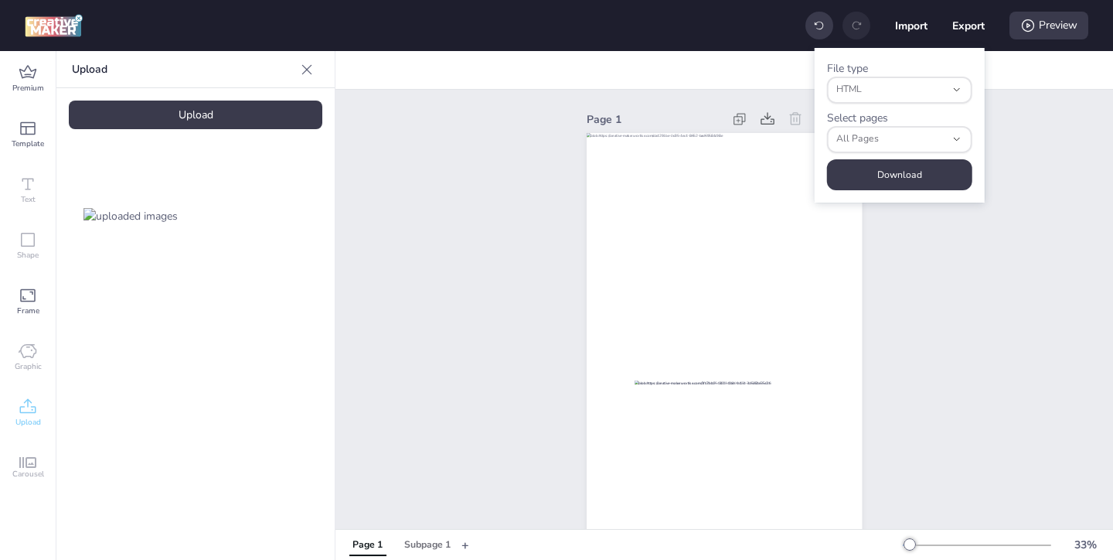
click at [1027, 158] on div "Page 1" at bounding box center [725, 366] width 778 height 552
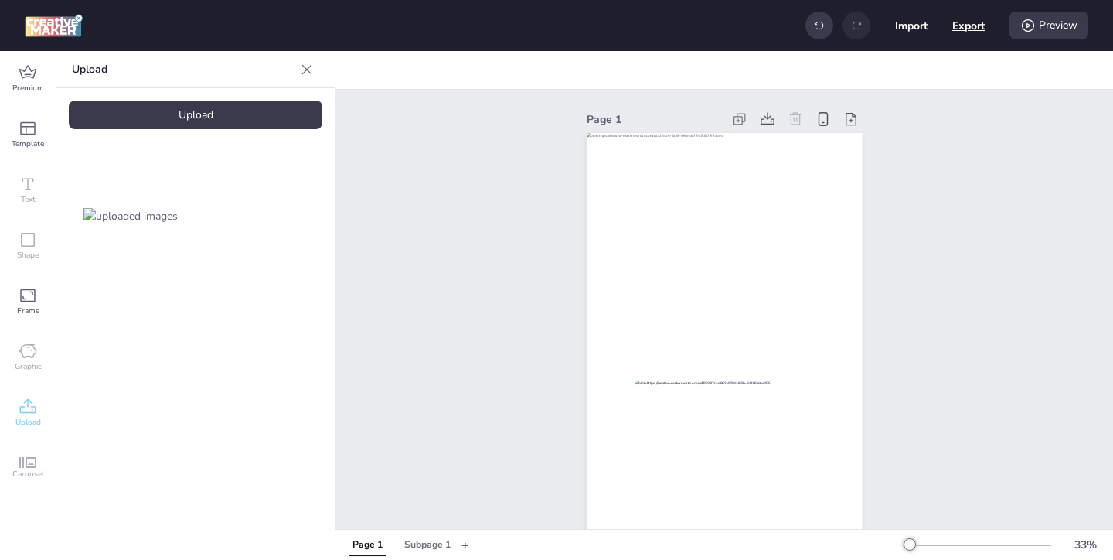
click at [971, 31] on button "Export" at bounding box center [968, 25] width 32 height 32
select select "html"
select select "all"
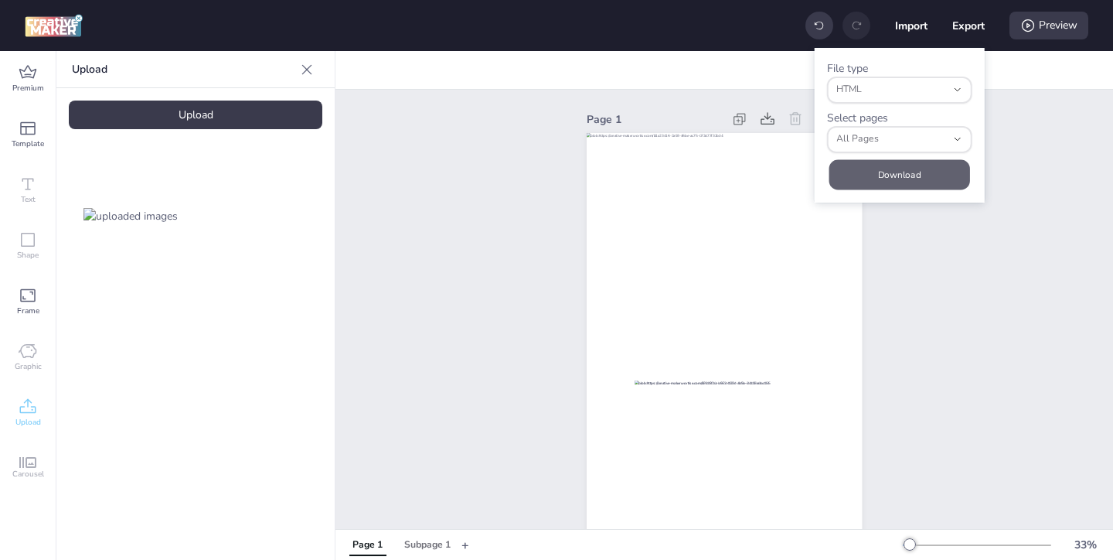
click at [915, 171] on button "Download" at bounding box center [900, 174] width 141 height 30
